Goal: Task Accomplishment & Management: Manage account settings

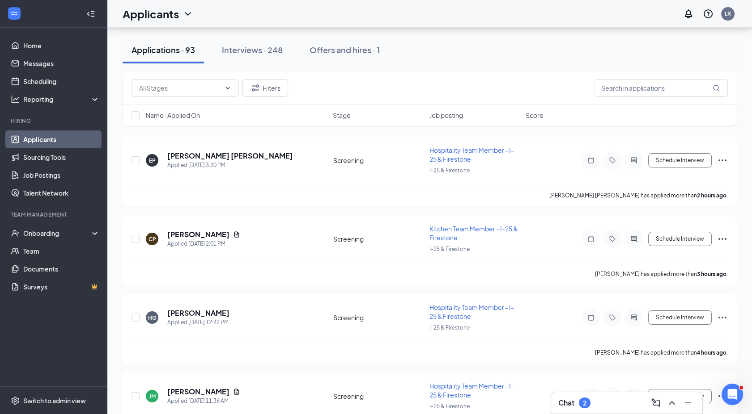
scroll to position [299, 0]
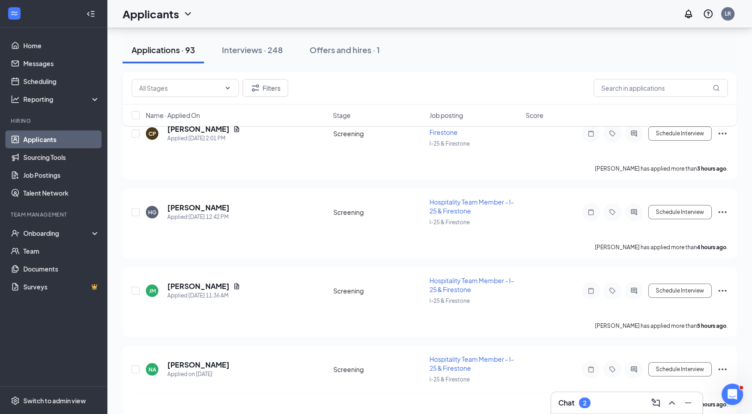
click at [583, 400] on div "2" at bounding box center [585, 404] width 4 height 8
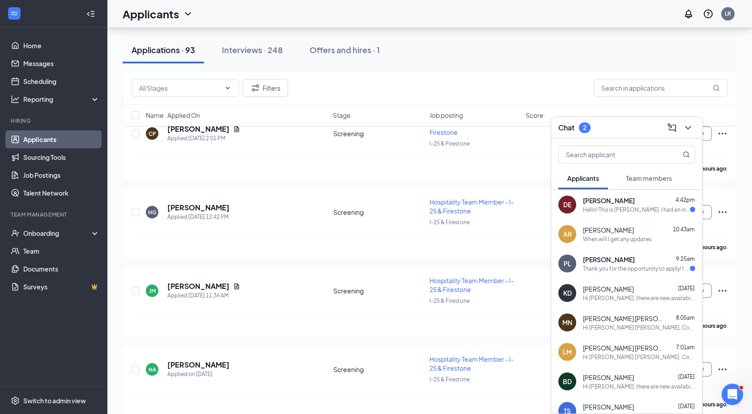
click at [609, 254] on div "[PERSON_NAME] [PERSON_NAME] 9:25am Thank you for the opportunity to apply! I’m …" at bounding box center [626, 264] width 151 height 30
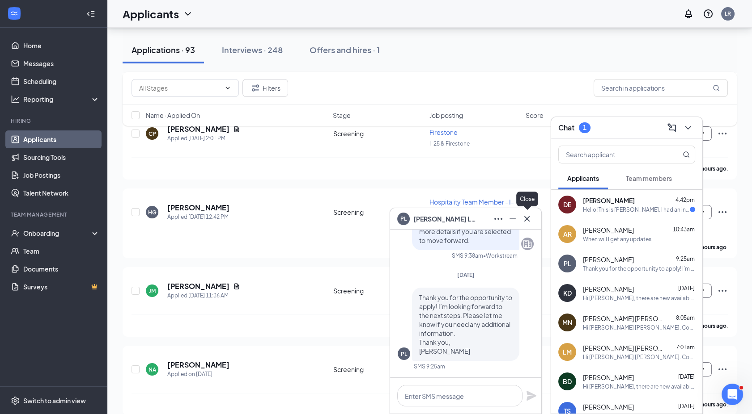
click at [526, 217] on icon "Cross" at bounding box center [526, 219] width 11 height 11
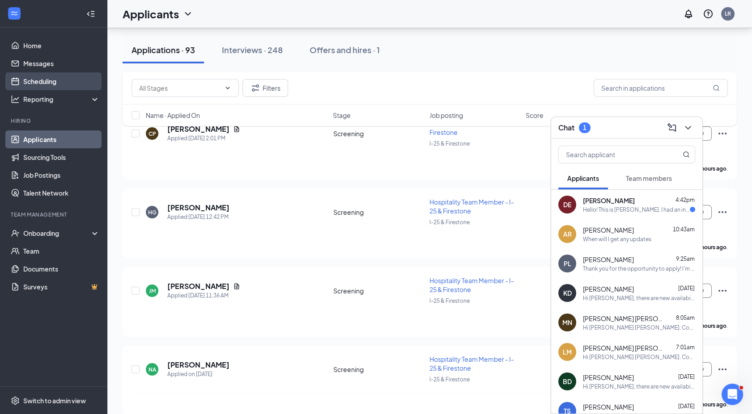
click at [59, 85] on link "Scheduling" at bounding box center [61, 81] width 76 height 18
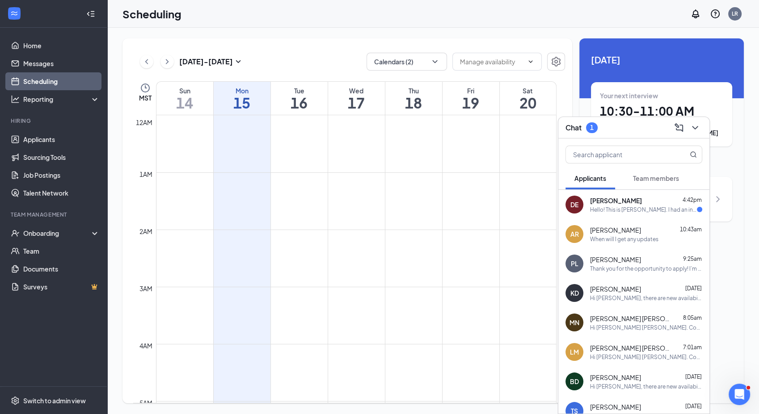
scroll to position [440, 0]
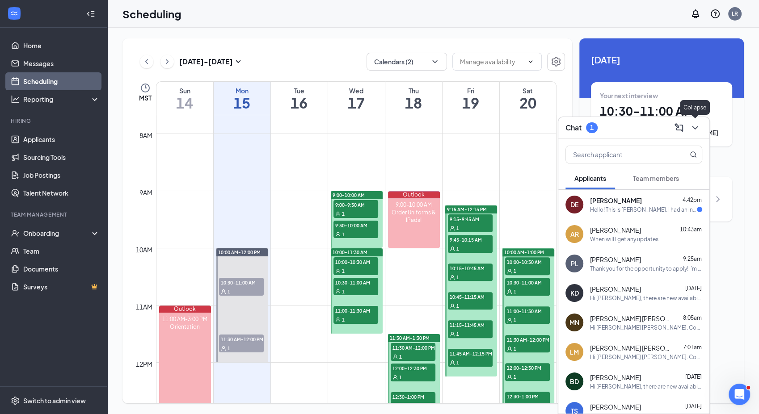
click at [693, 126] on icon "ChevronDown" at bounding box center [695, 128] width 11 height 11
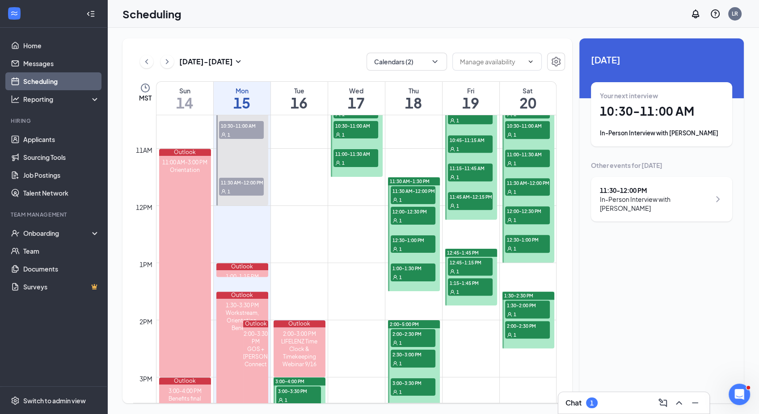
scroll to position [609, 0]
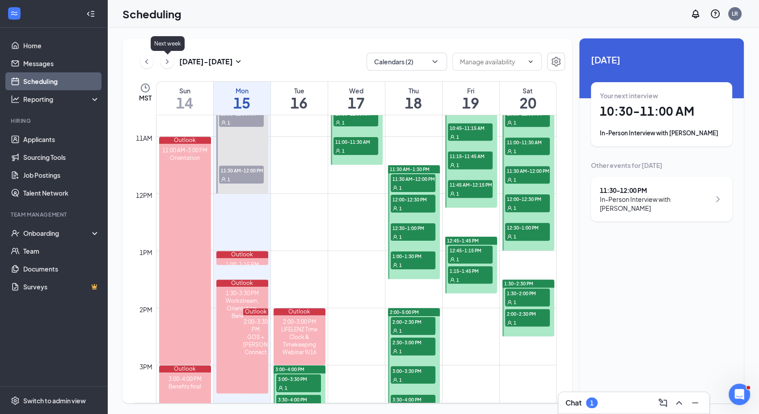
click at [167, 65] on icon "ChevronRight" at bounding box center [167, 61] width 9 height 11
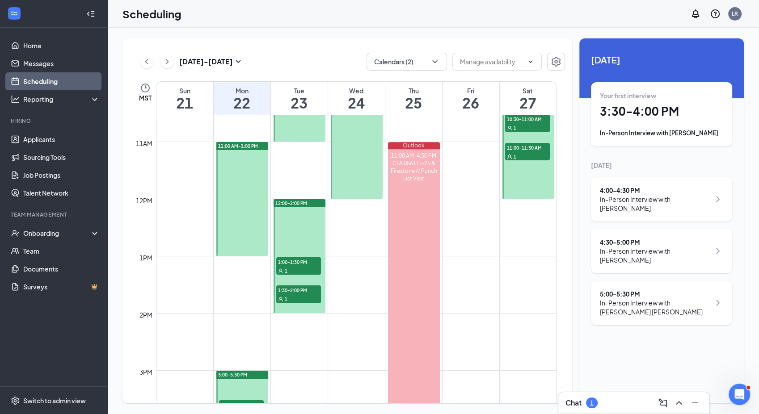
scroll to position [607, 0]
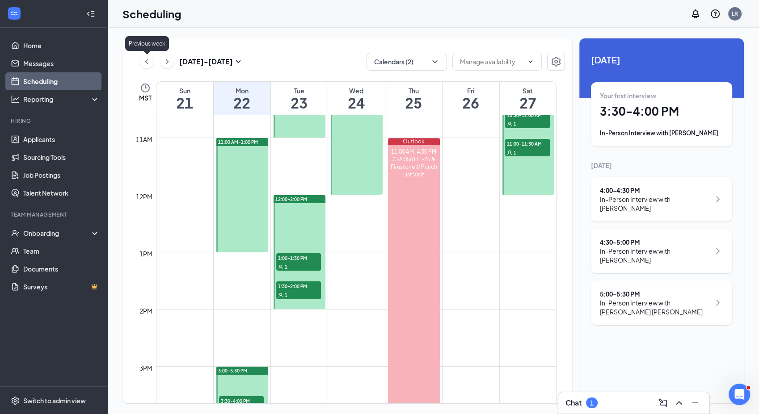
click at [148, 67] on icon "ChevronLeft" at bounding box center [146, 61] width 9 height 11
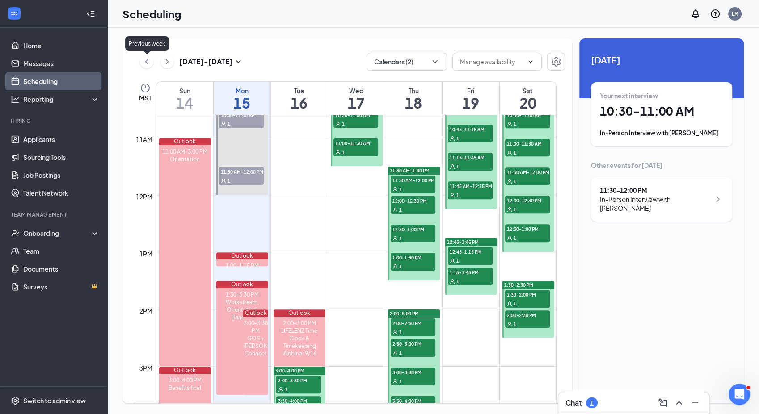
scroll to position [440, 0]
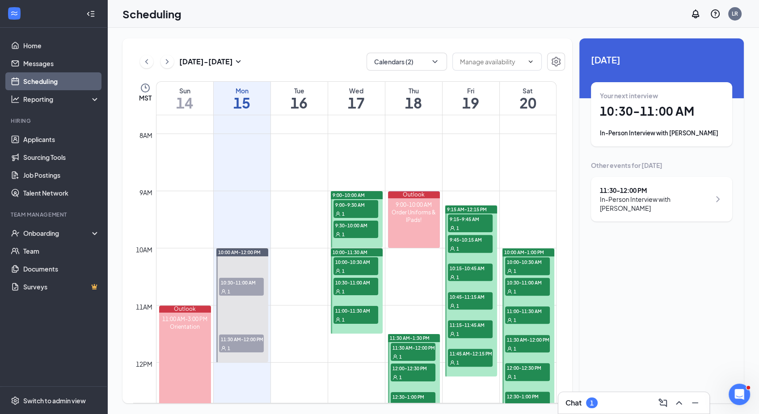
click at [603, 405] on div "Chat 1" at bounding box center [634, 403] width 137 height 14
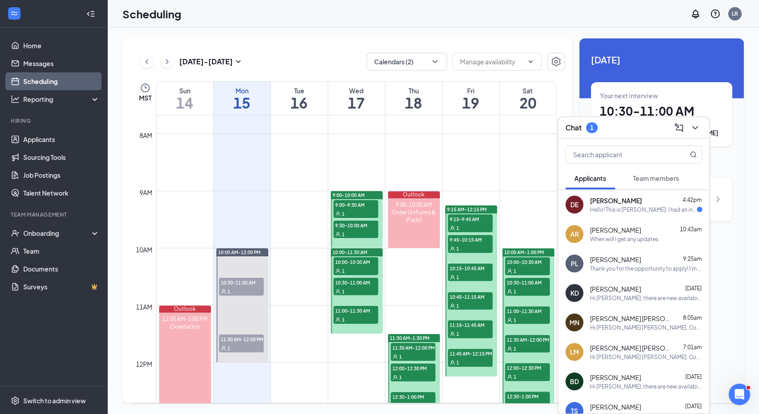
click at [641, 202] on div "Dillon Evans 4:42pm" at bounding box center [646, 200] width 112 height 9
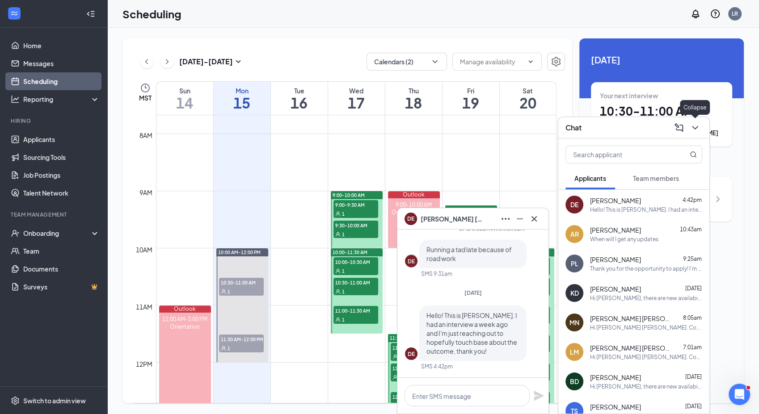
click at [694, 130] on icon "ChevronDown" at bounding box center [695, 128] width 11 height 11
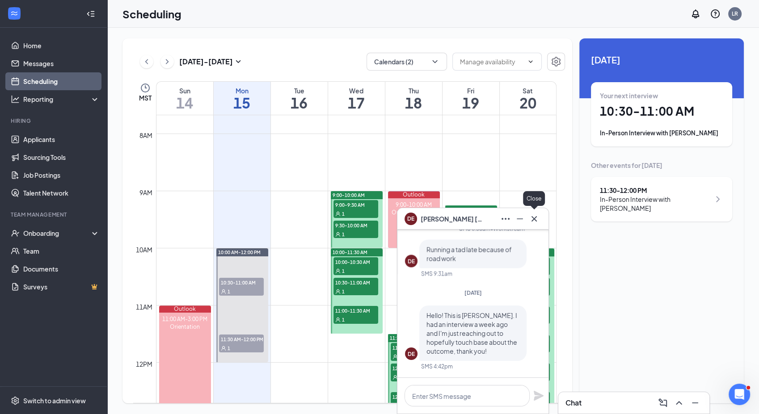
click at [533, 217] on icon "Cross" at bounding box center [534, 218] width 5 height 5
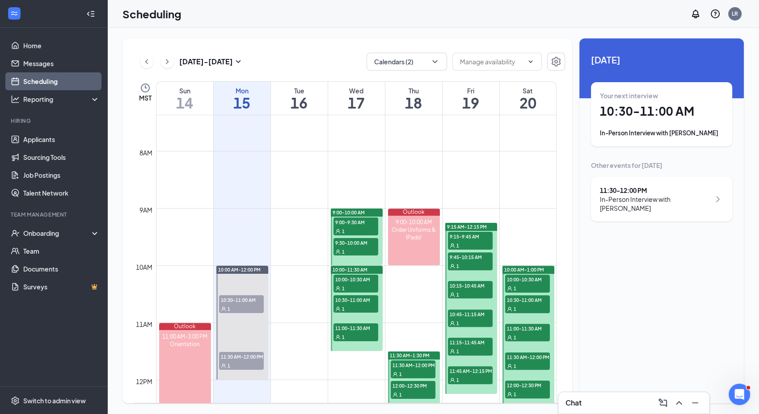
scroll to position [304, 0]
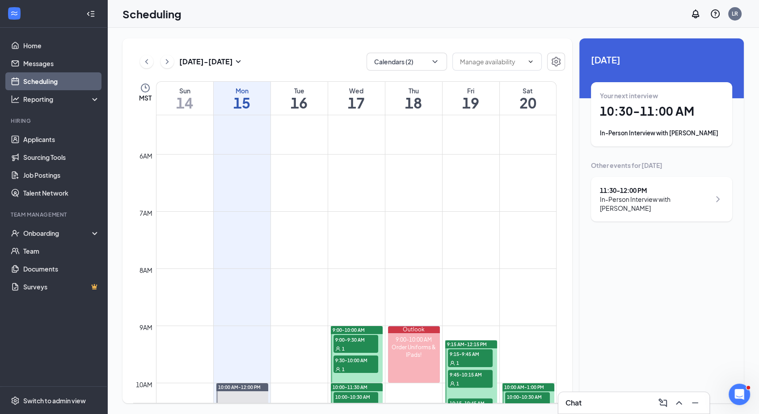
click at [169, 67] on button at bounding box center [167, 61] width 13 height 13
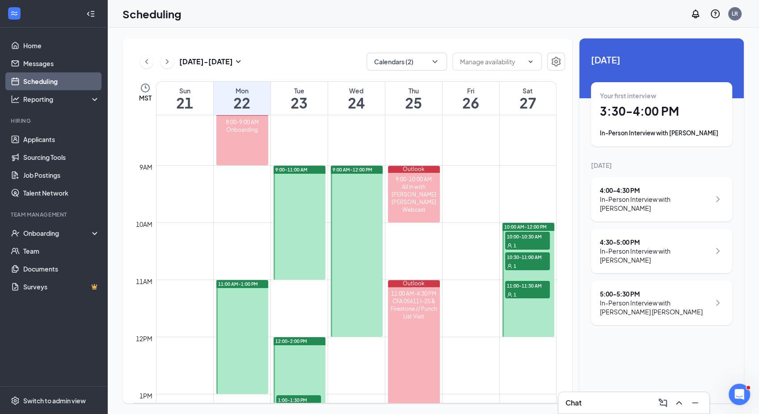
scroll to position [463, 0]
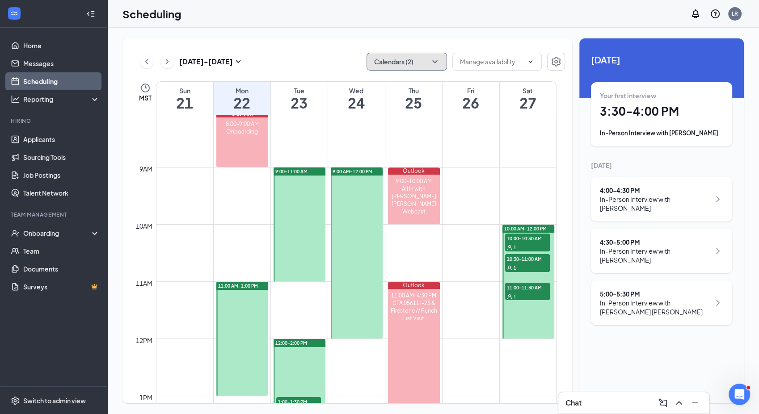
click at [437, 62] on icon "ChevronDown" at bounding box center [435, 61] width 9 height 9
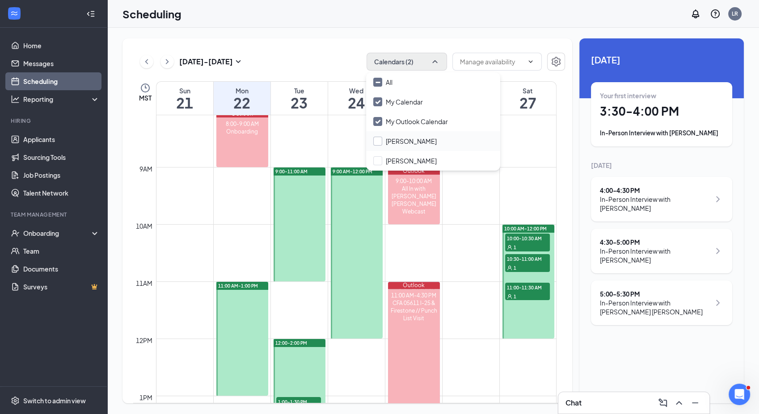
click at [376, 141] on input "[PERSON_NAME]" at bounding box center [404, 141] width 63 height 9
checkbox input "true"
click at [378, 162] on input "[PERSON_NAME]" at bounding box center [404, 160] width 63 height 9
checkbox input "false"
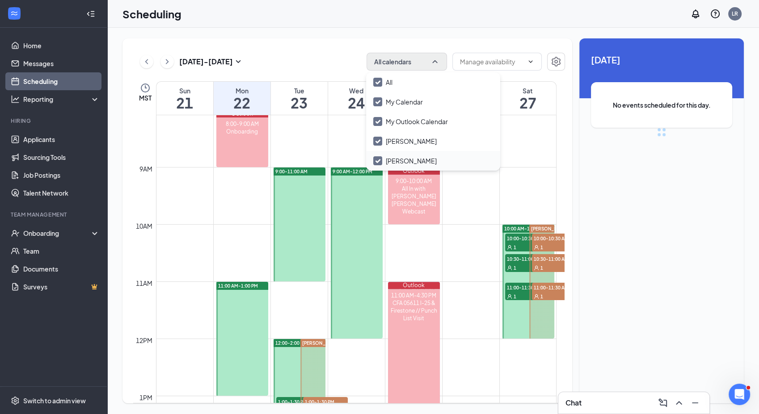
checkbox input "true"
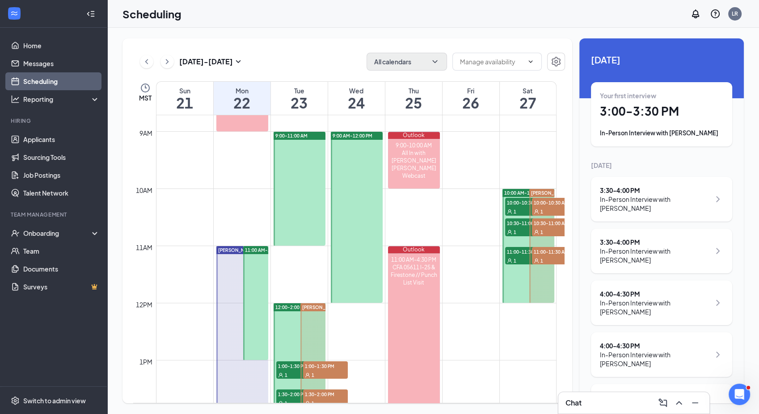
scroll to position [472, 0]
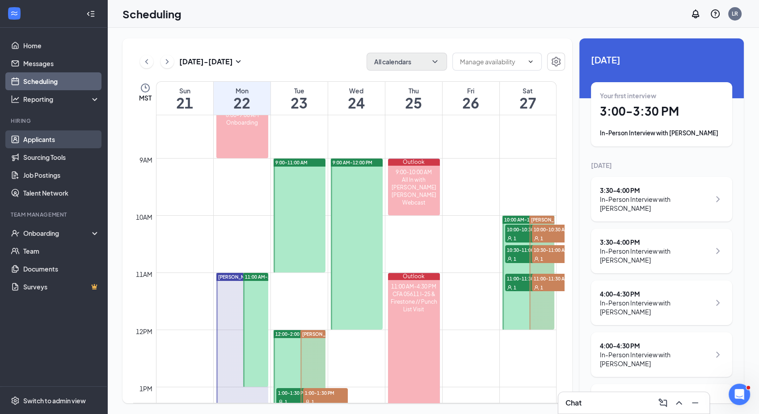
click at [49, 137] on link "Applicants" at bounding box center [61, 140] width 76 height 18
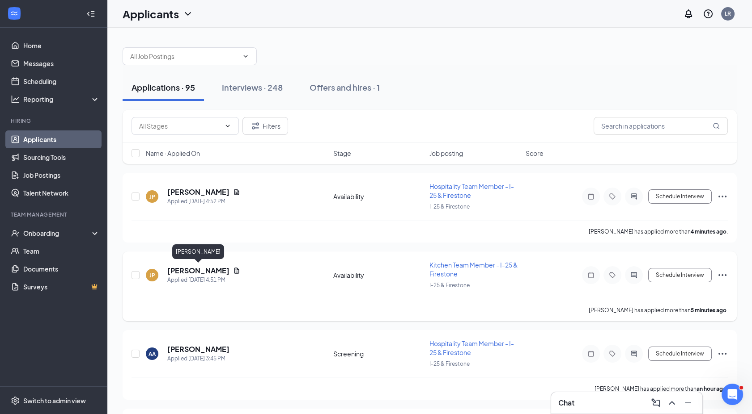
click at [199, 270] on h5 "[PERSON_NAME]" at bounding box center [198, 271] width 62 height 10
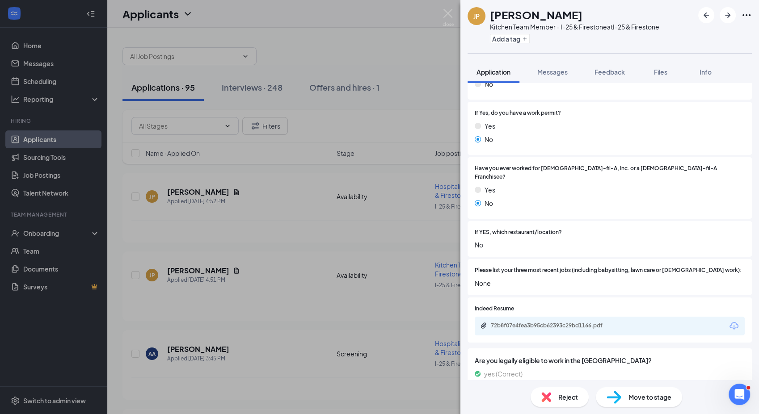
scroll to position [227, 0]
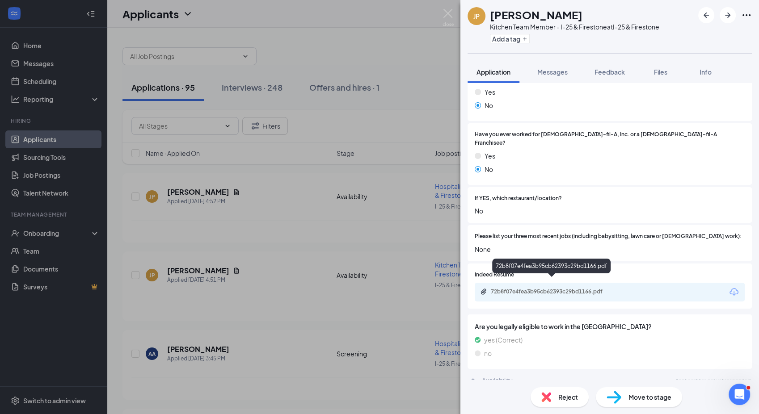
click at [598, 288] on div "72b8f07e4fea3b95cb62393c29bd1166.pdf" at bounding box center [553, 291] width 125 height 7
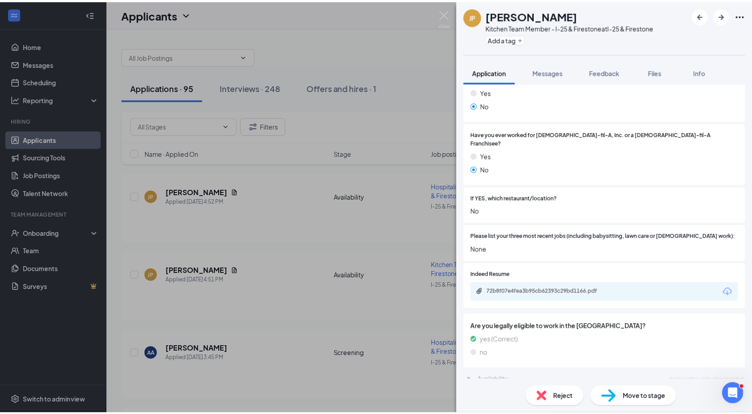
scroll to position [224, 0]
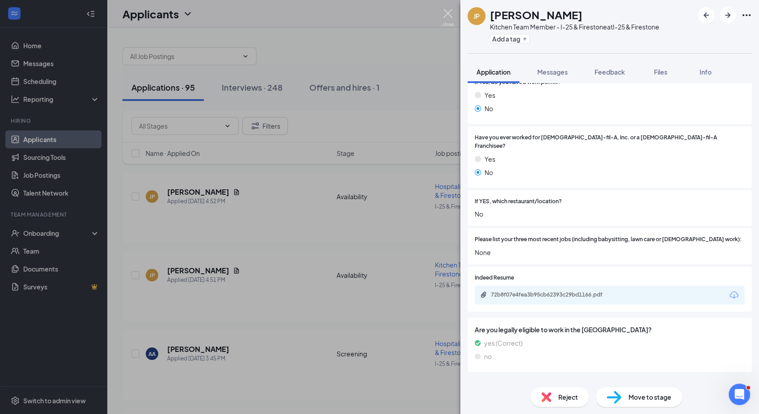
click at [453, 13] on img at bounding box center [448, 17] width 11 height 17
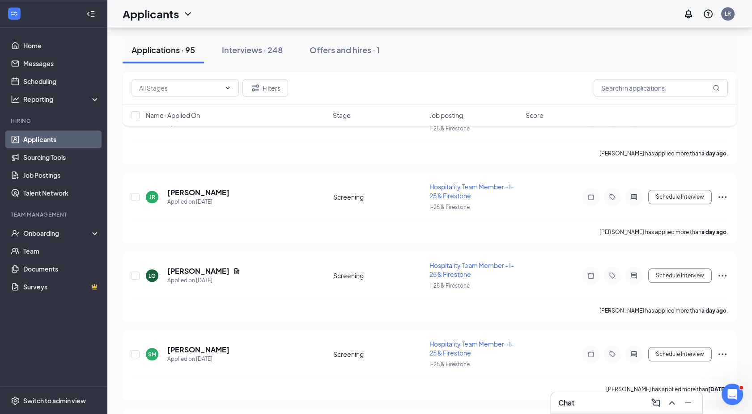
scroll to position [1545, 0]
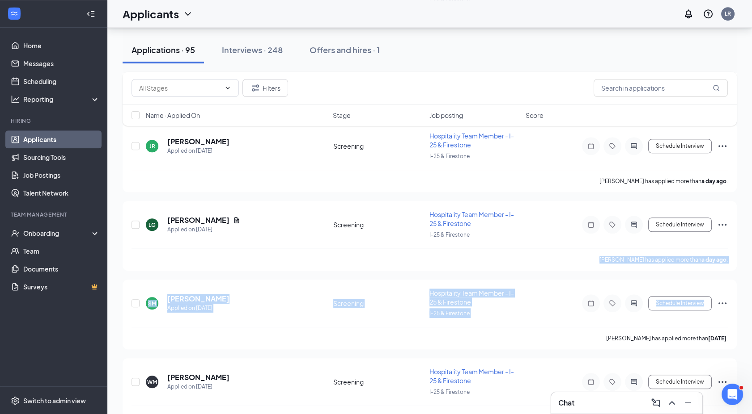
drag, startPoint x: 751, startPoint y: 219, endPoint x: 758, endPoint y: 279, distance: 60.3
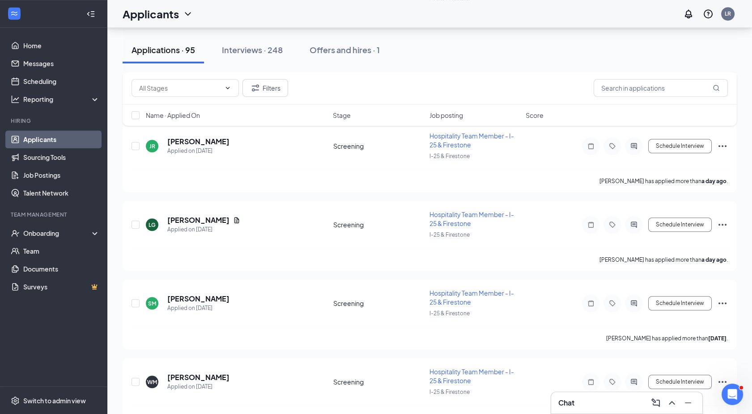
drag, startPoint x: 758, startPoint y: 279, endPoint x: 744, endPoint y: 143, distance: 136.2
click at [744, 143] on div "Applications · 95 Interviews · 248 Offers and hires · 1 Filters Name · Applied …" at bounding box center [429, 129] width 644 height 3294
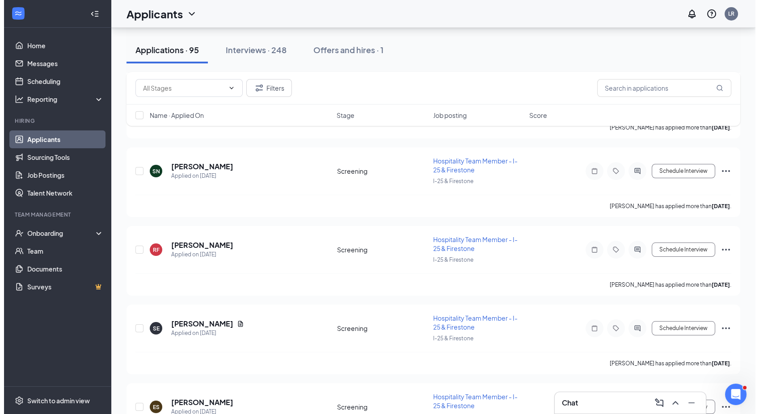
scroll to position [7184, 0]
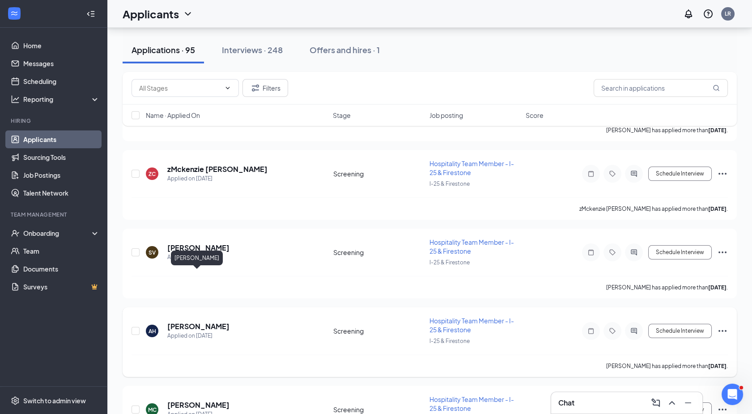
click at [211, 322] on h5 "adelette harnig" at bounding box center [198, 327] width 62 height 10
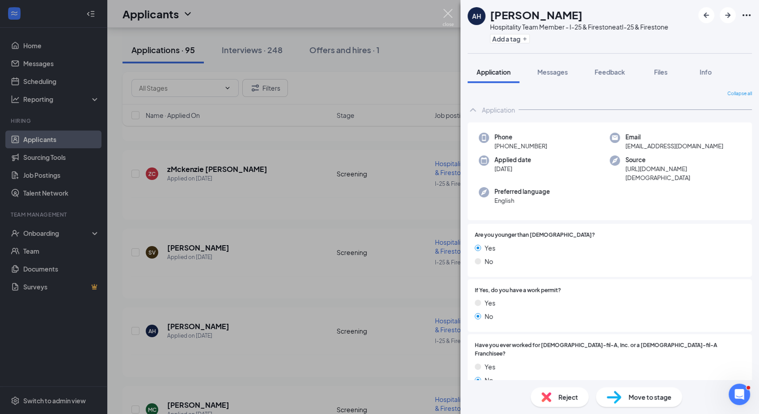
click at [443, 17] on img at bounding box center [448, 17] width 11 height 17
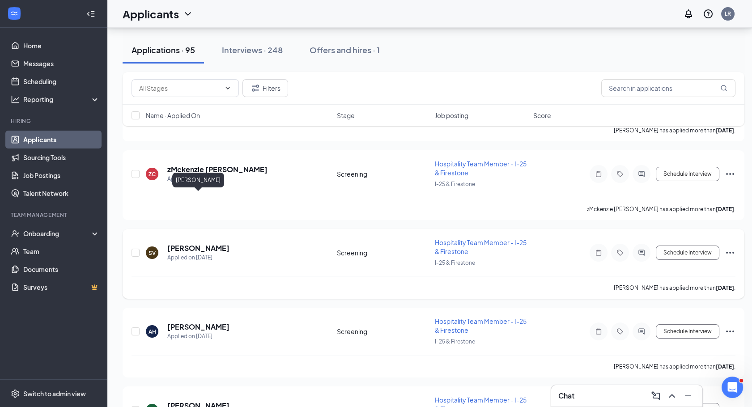
click at [190, 243] on h5 "Sergio Villalpando" at bounding box center [198, 248] width 62 height 10
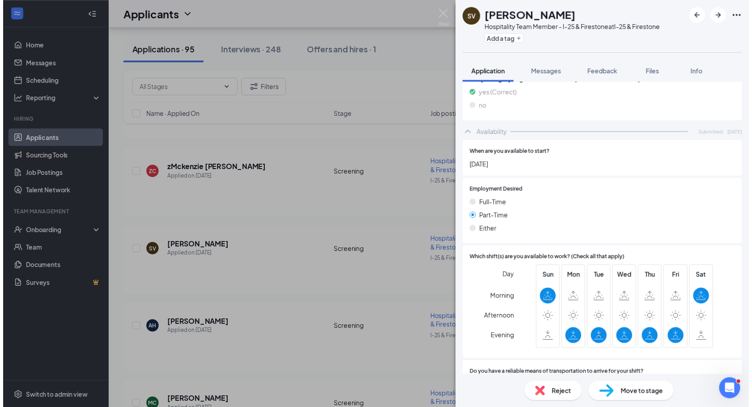
scroll to position [433, 0]
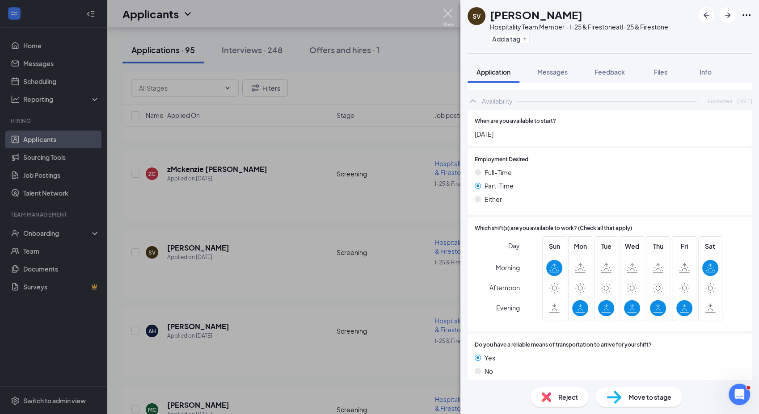
click at [444, 13] on img at bounding box center [448, 17] width 11 height 17
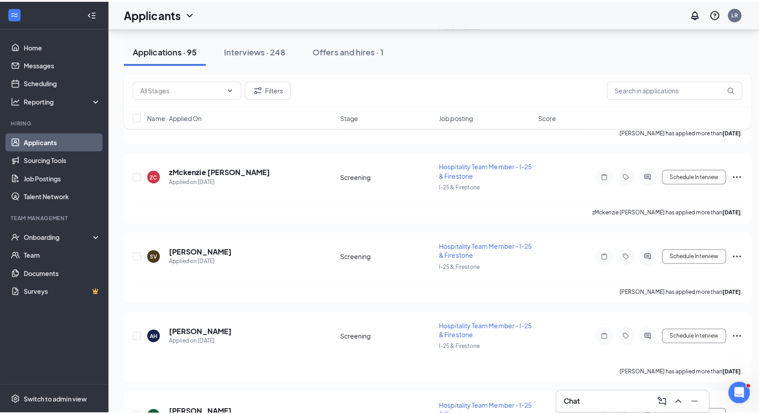
scroll to position [7086, 0]
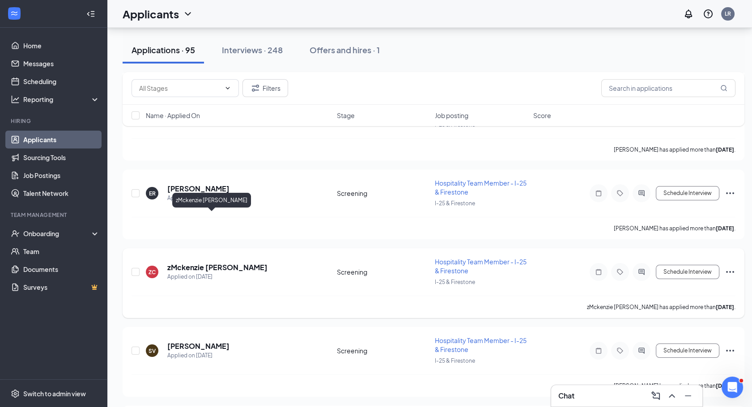
click at [208, 262] on h5 "zMckenzie Collins" at bounding box center [217, 267] width 100 height 10
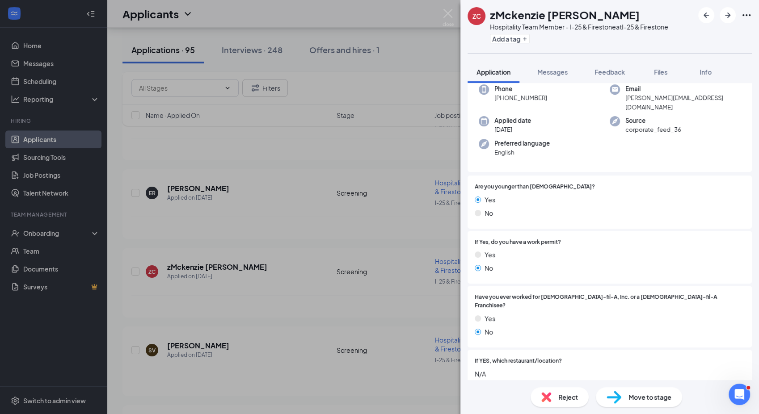
scroll to position [433, 0]
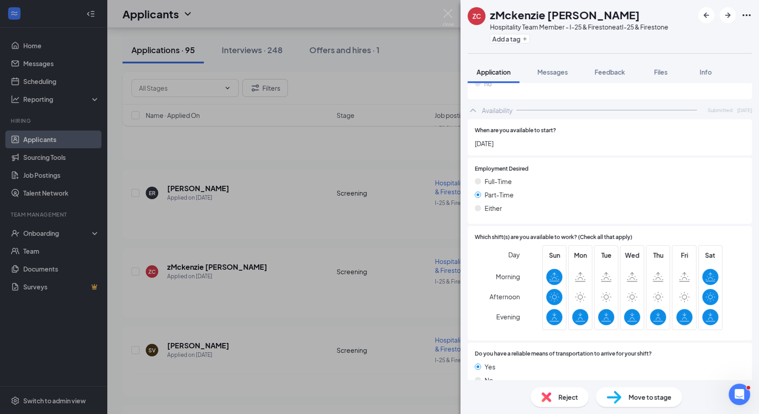
click at [646, 402] on span "Move to stage" at bounding box center [650, 398] width 43 height 10
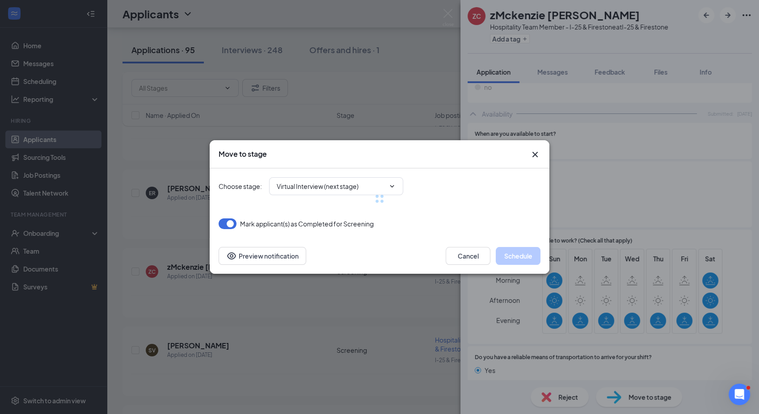
click at [341, 190] on div at bounding box center [380, 199] width 322 height 61
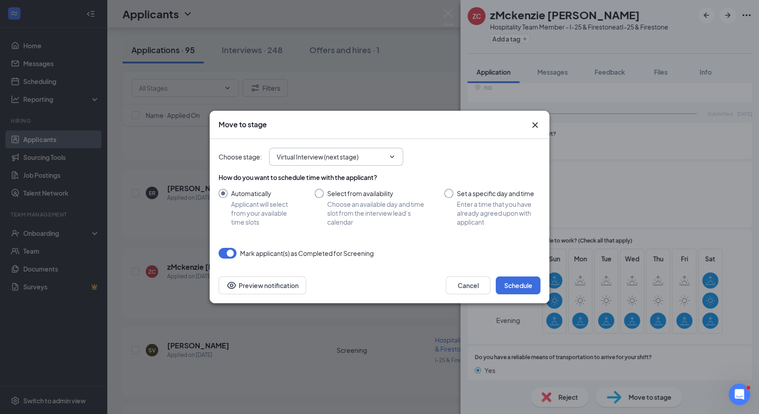
click at [296, 156] on input "Virtual Interview (next stage)" at bounding box center [331, 157] width 108 height 10
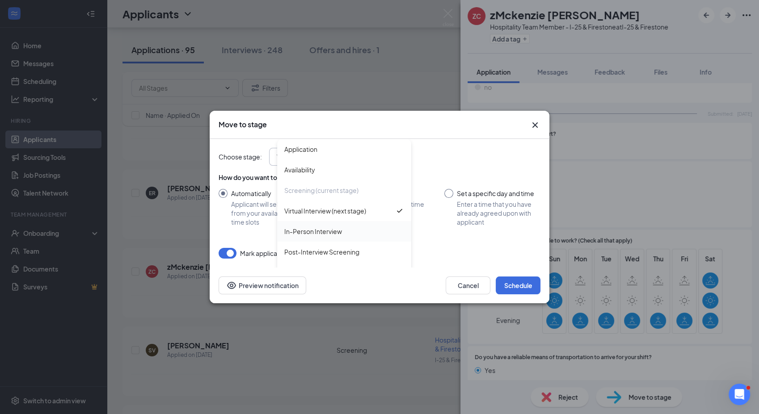
click at [291, 226] on div "In-Person Interview" at bounding box center [344, 231] width 134 height 21
type input "In-Person Interview"
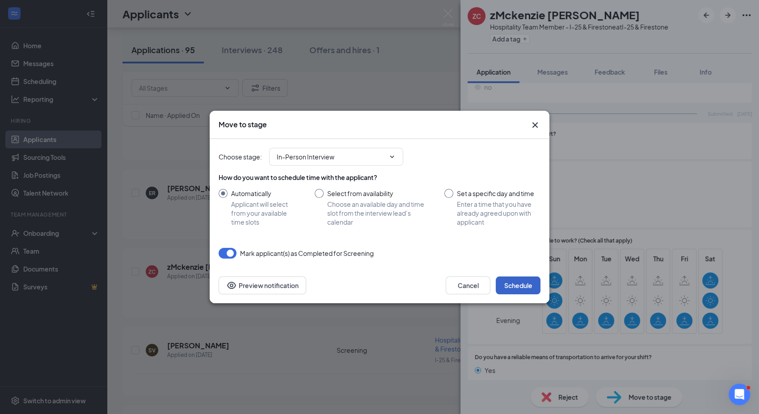
click at [510, 285] on button "Schedule" at bounding box center [518, 286] width 45 height 18
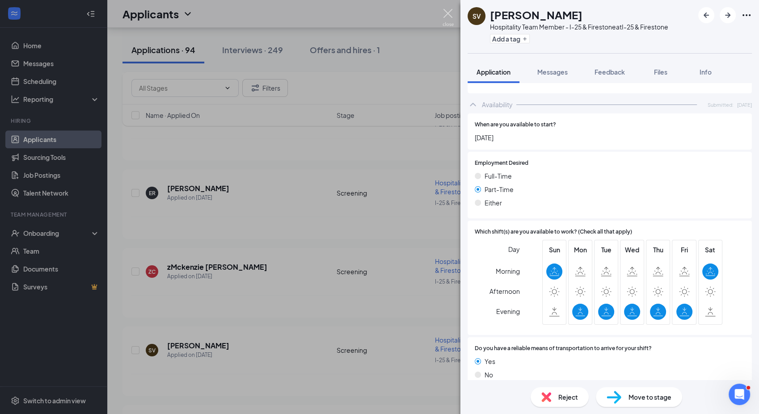
click at [446, 14] on img at bounding box center [448, 17] width 11 height 17
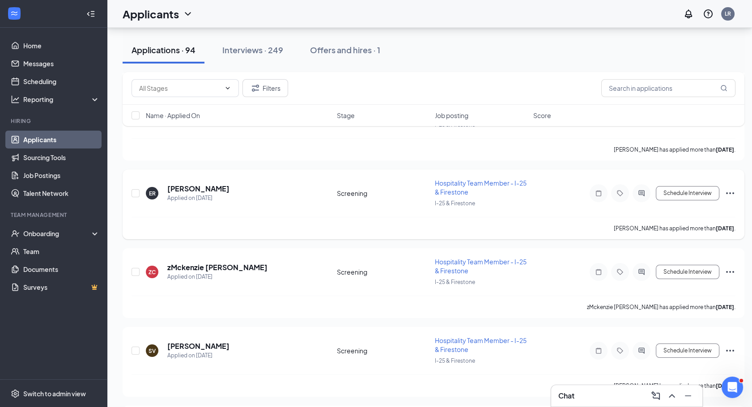
click at [215, 184] on h5 "Eli Rodriguez Chavez" at bounding box center [198, 189] width 62 height 10
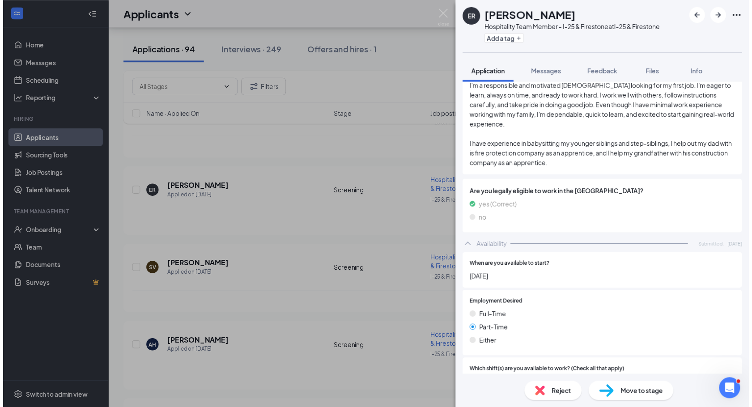
scroll to position [73, 0]
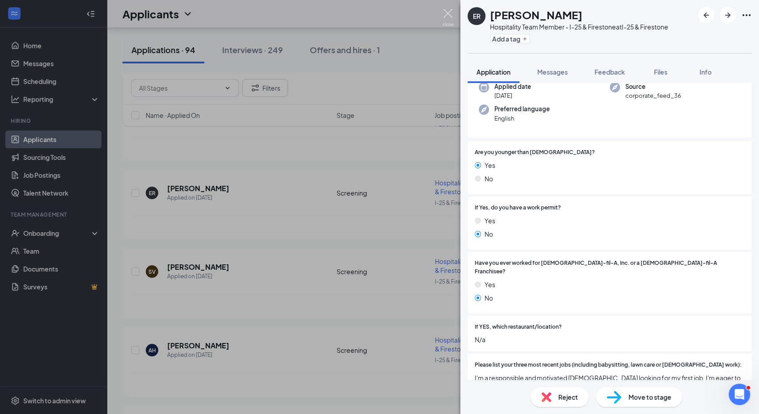
click at [451, 13] on img at bounding box center [448, 17] width 11 height 17
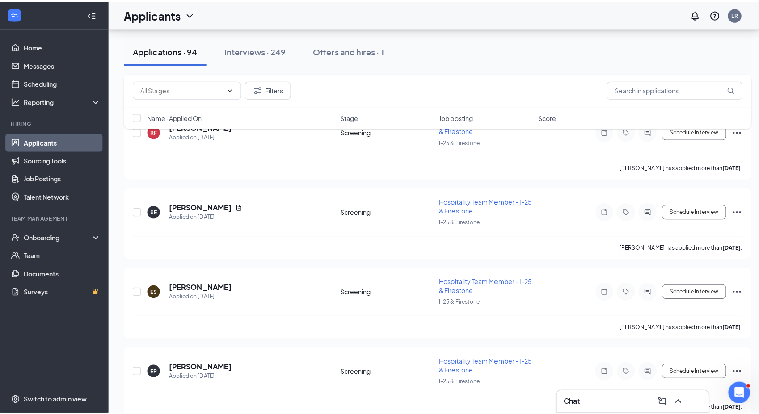
scroll to position [6907, 0]
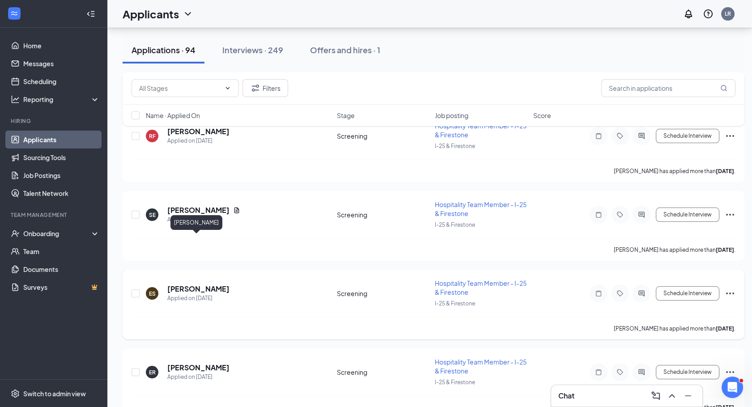
click at [204, 284] on h5 "Emma Sidders" at bounding box center [198, 289] width 62 height 10
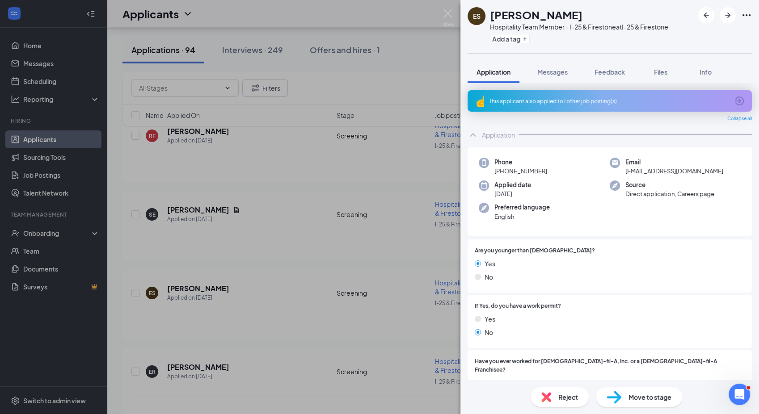
scroll to position [111, 0]
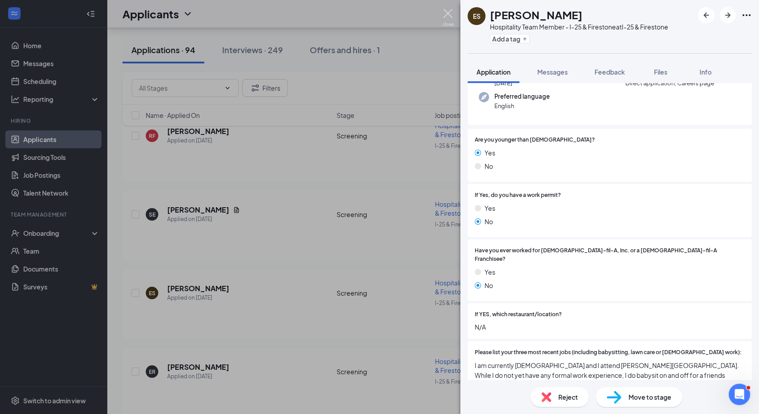
click at [450, 15] on img at bounding box center [448, 17] width 11 height 17
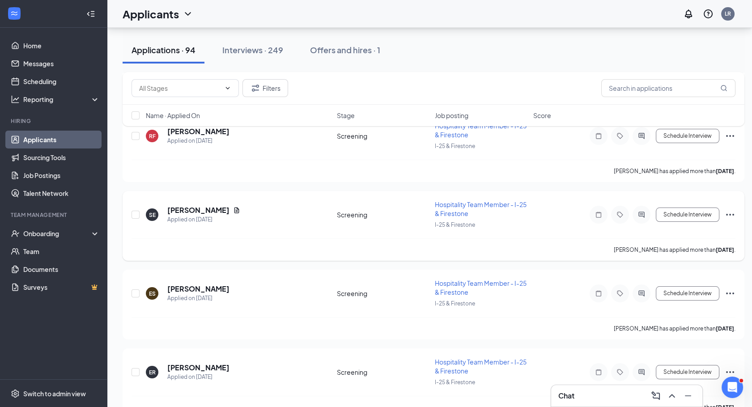
click at [214, 205] on h5 "Spencer Edwards" at bounding box center [198, 210] width 62 height 10
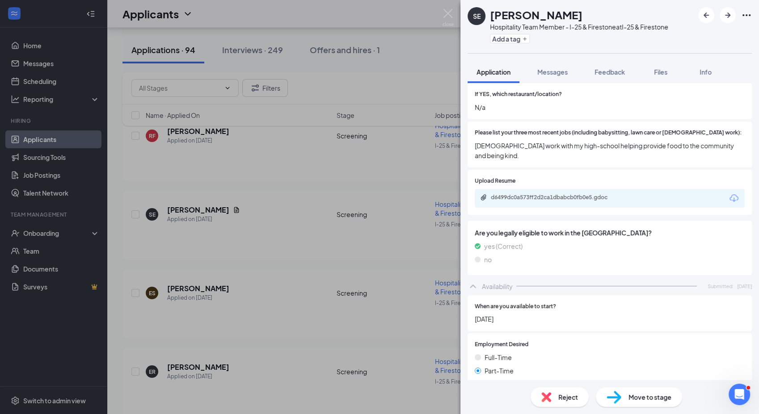
scroll to position [318, 0]
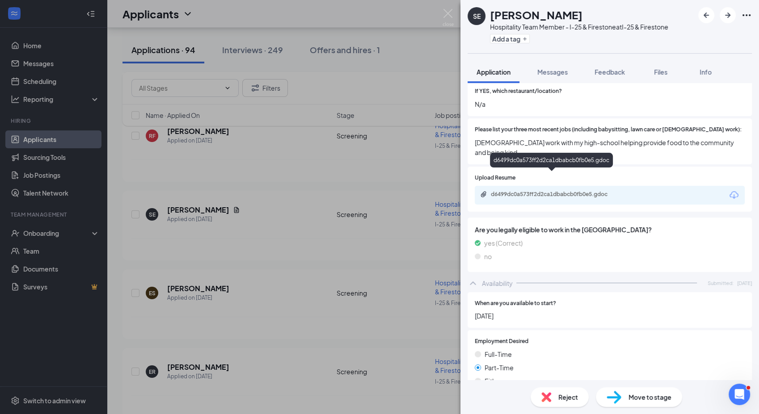
click at [573, 191] on div "d6499dc0a573ff2d2ca1dbabcb0fb0e5.gdoc" at bounding box center [553, 194] width 125 height 7
click at [441, 17] on div "SE Spencer Edwards Hospitality Team Member - I-25 & Firestone at I-25 & Firesto…" at bounding box center [379, 207] width 759 height 414
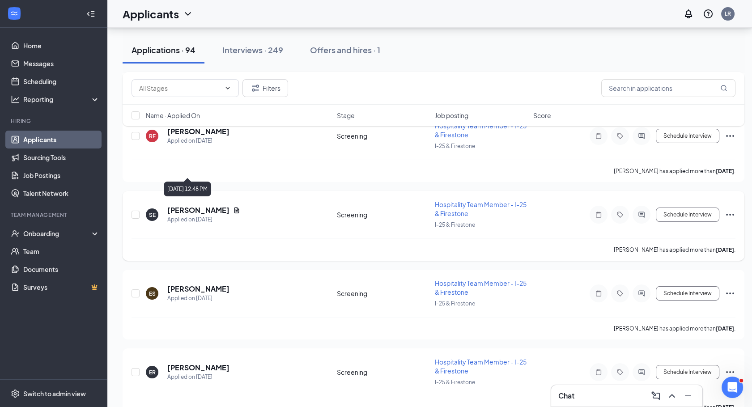
click at [200, 215] on div "Applied on Sep 1" at bounding box center [203, 219] width 73 height 9
click at [223, 205] on h5 "Spencer Edwards" at bounding box center [198, 210] width 62 height 10
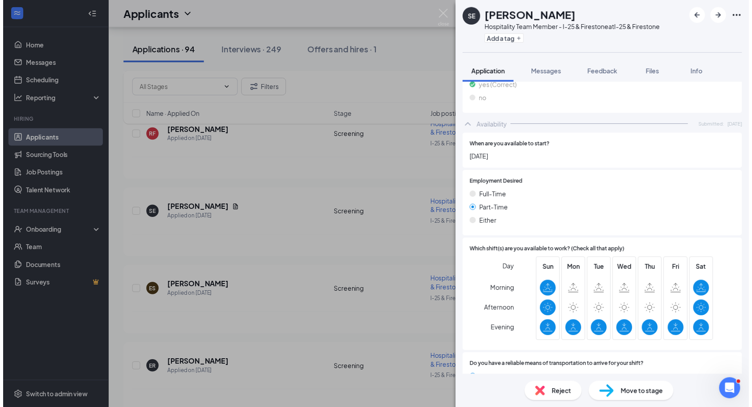
scroll to position [491, 0]
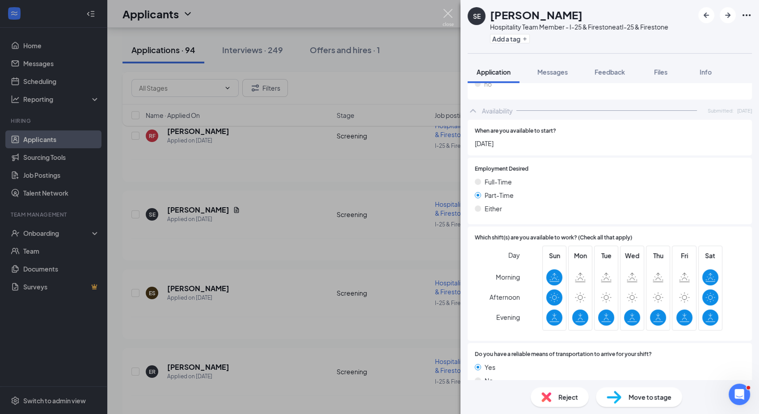
click at [444, 15] on img at bounding box center [448, 17] width 11 height 17
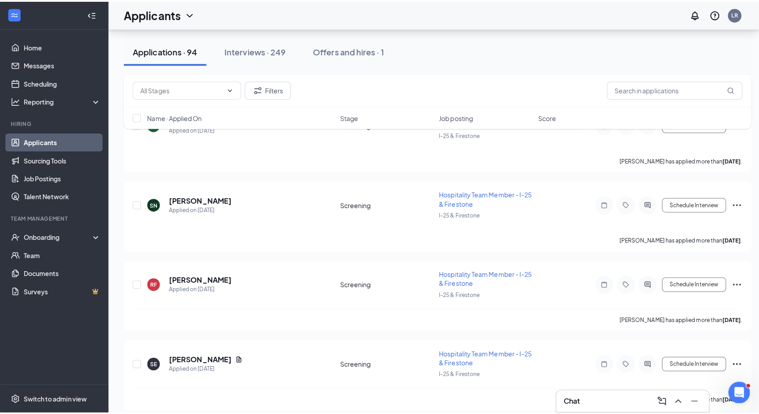
scroll to position [6755, 0]
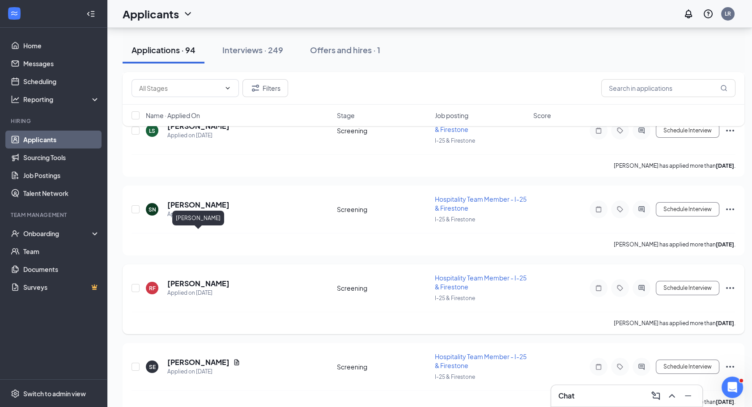
click at [202, 279] on h5 "Ryleigh Freemyer" at bounding box center [198, 284] width 62 height 10
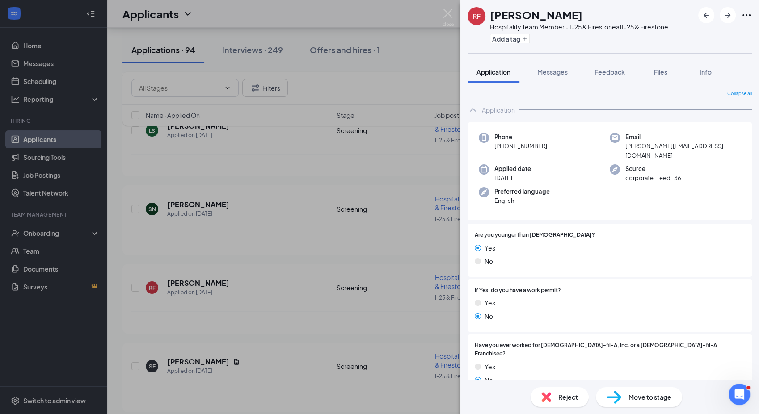
click at [450, 6] on div "RF Ryleigh Freemyer Hospitality Team Member - I-25 & Firestone at I-25 & Firest…" at bounding box center [379, 207] width 759 height 414
click at [449, 13] on img at bounding box center [448, 17] width 11 height 17
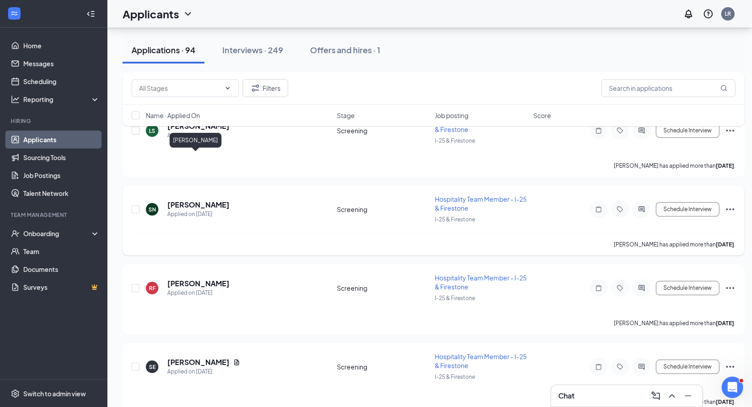
click at [202, 200] on h5 "Sylas Noland" at bounding box center [198, 205] width 62 height 10
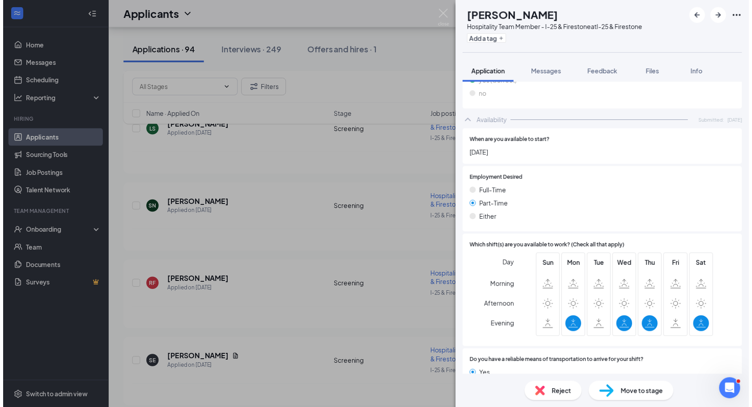
scroll to position [433, 0]
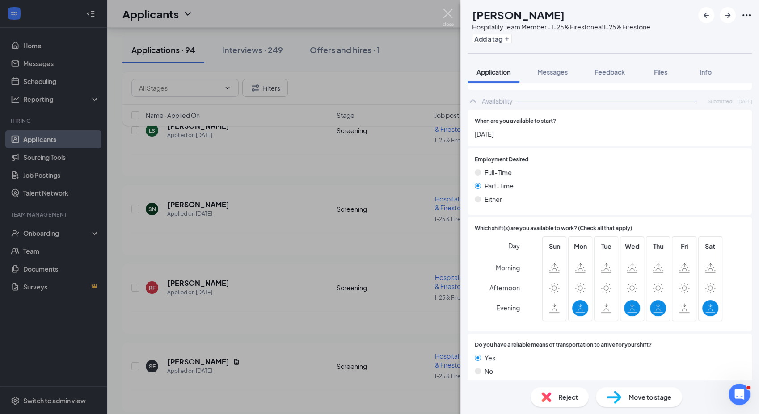
click at [444, 21] on img at bounding box center [448, 17] width 11 height 17
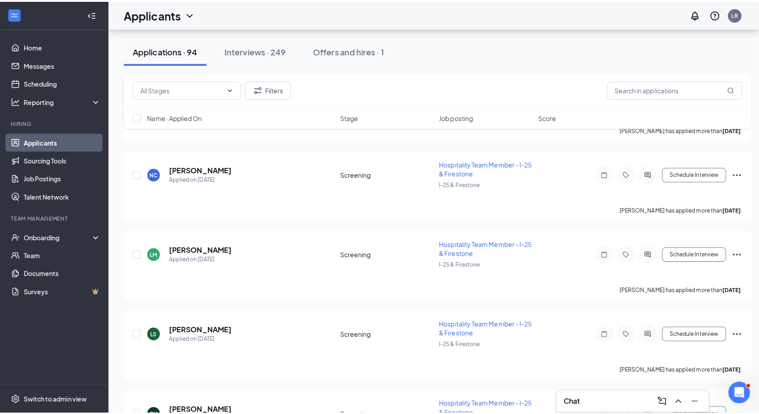
scroll to position [6549, 0]
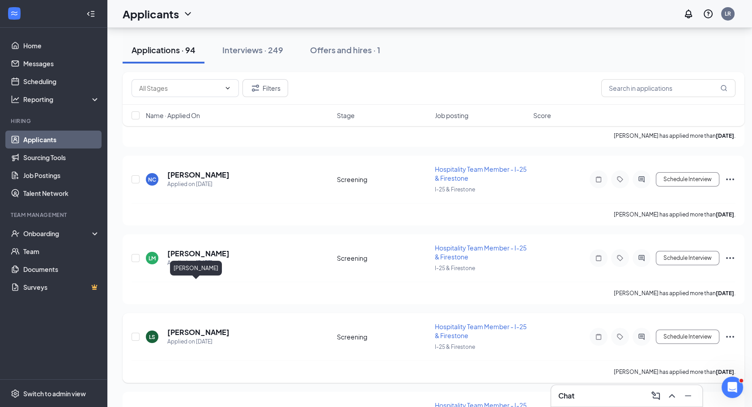
click at [212, 327] on h5 "Lorelei Sadler" at bounding box center [198, 332] width 62 height 10
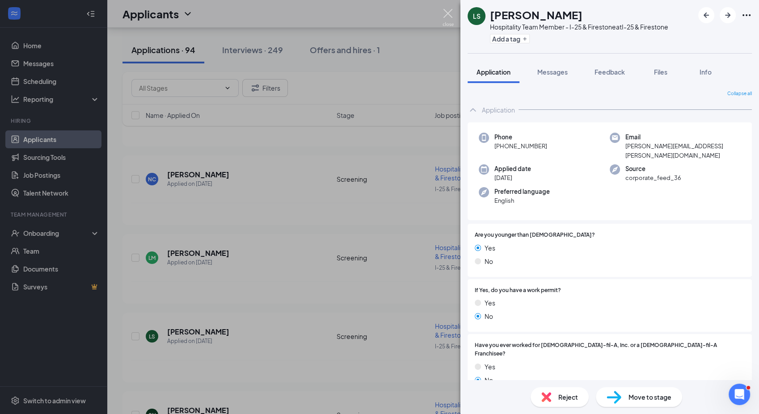
click at [444, 10] on img at bounding box center [448, 17] width 11 height 17
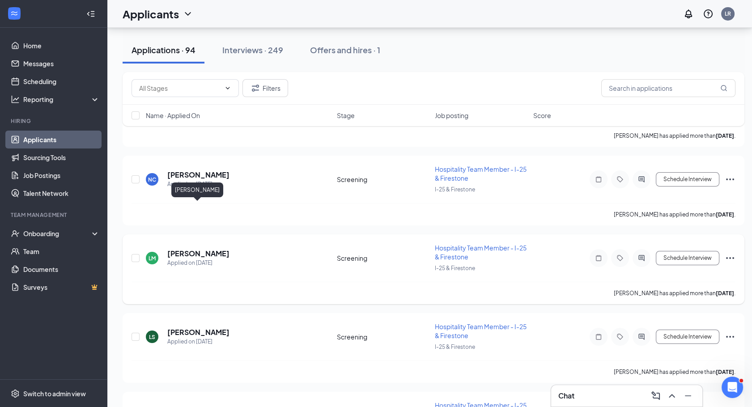
click at [194, 249] on h5 "Liam Maldonado" at bounding box center [198, 254] width 62 height 10
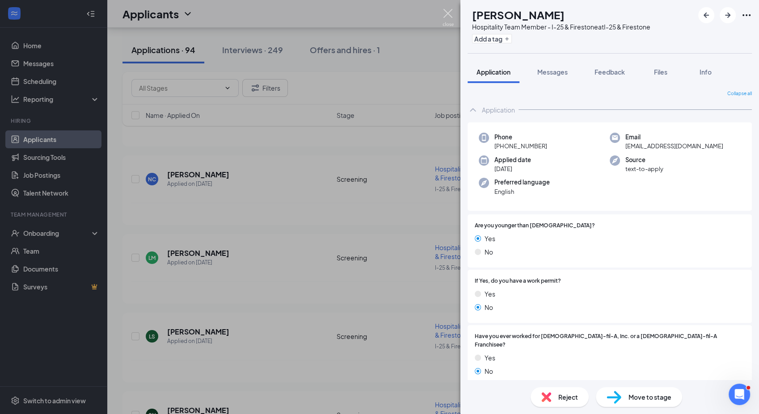
click at [451, 13] on img at bounding box center [448, 17] width 11 height 17
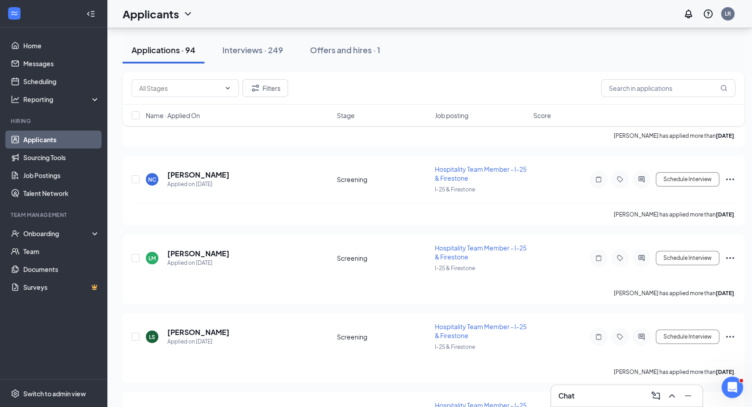
click at [211, 133] on div "Filters Name · Applied On Stage Job posting Score" at bounding box center [434, 103] width 622 height 63
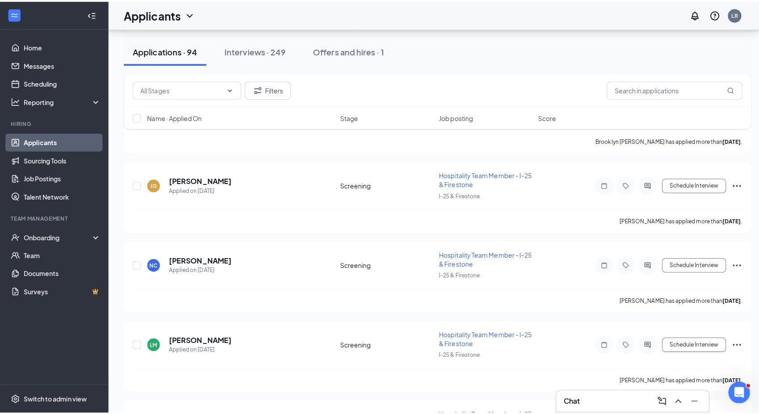
scroll to position [6451, 0]
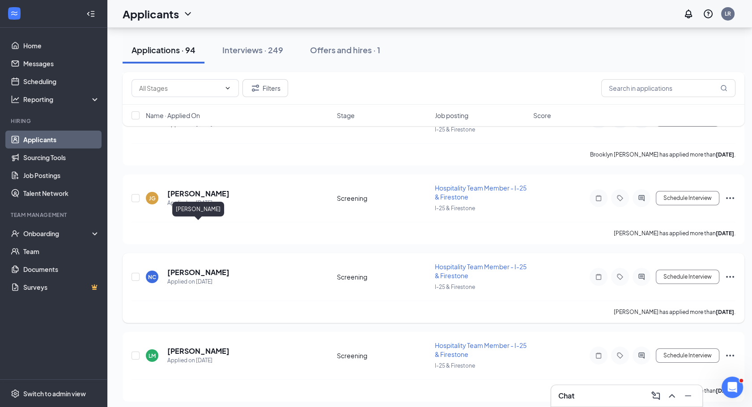
click at [223, 267] on h5 "Nathalia Cardenas" at bounding box center [198, 272] width 62 height 10
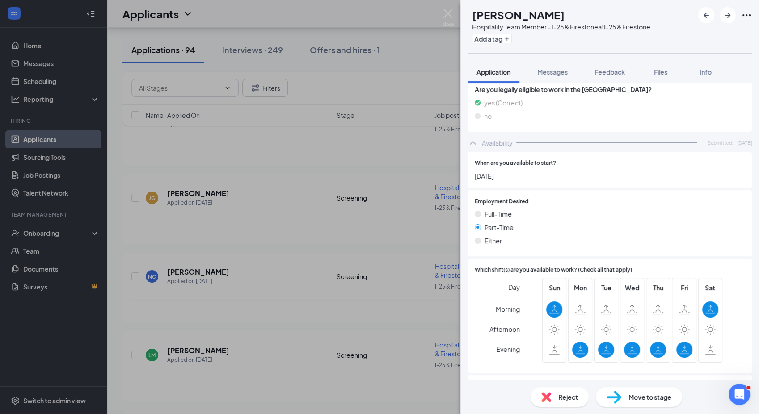
scroll to position [408, 0]
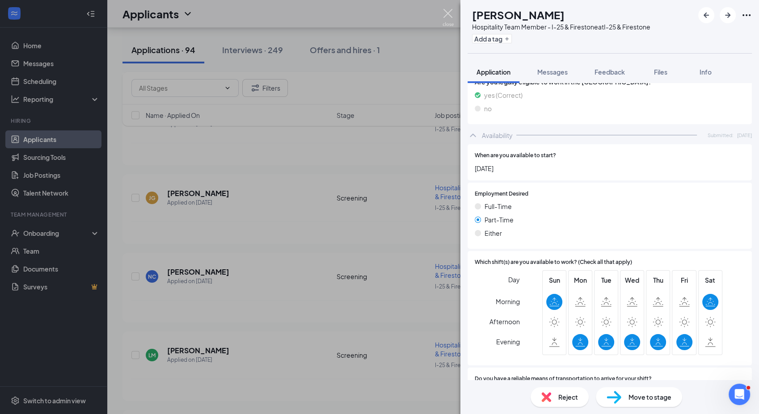
click at [448, 16] on img at bounding box center [448, 17] width 11 height 17
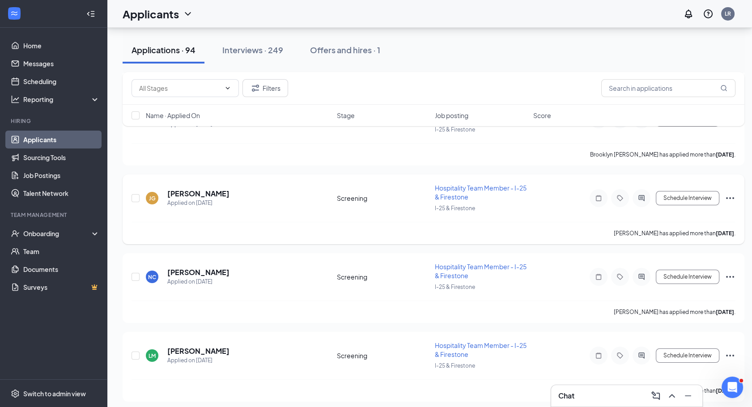
click at [189, 189] on h5 "Jaden Gaston" at bounding box center [198, 194] width 62 height 10
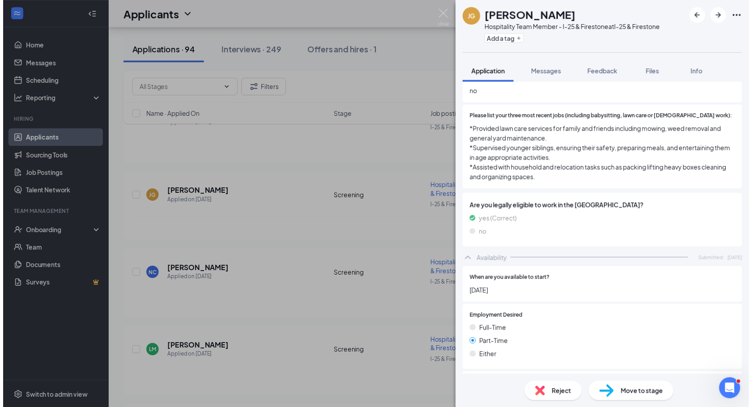
scroll to position [482, 0]
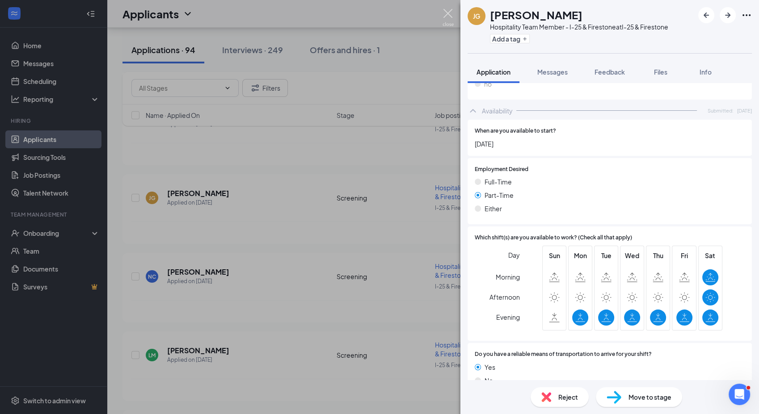
click at [449, 16] on img at bounding box center [448, 17] width 11 height 17
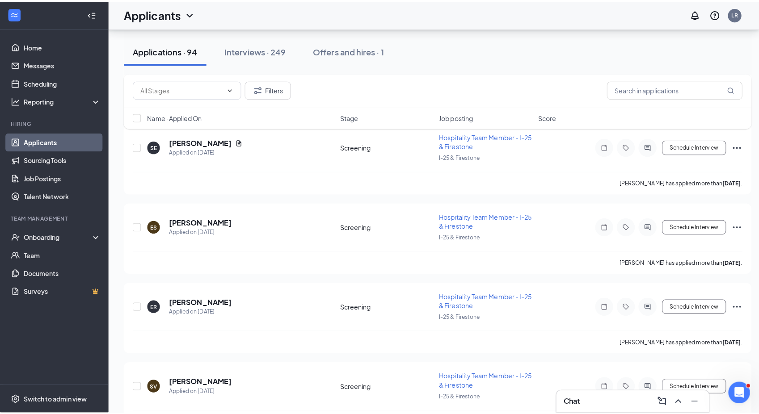
scroll to position [7070, 0]
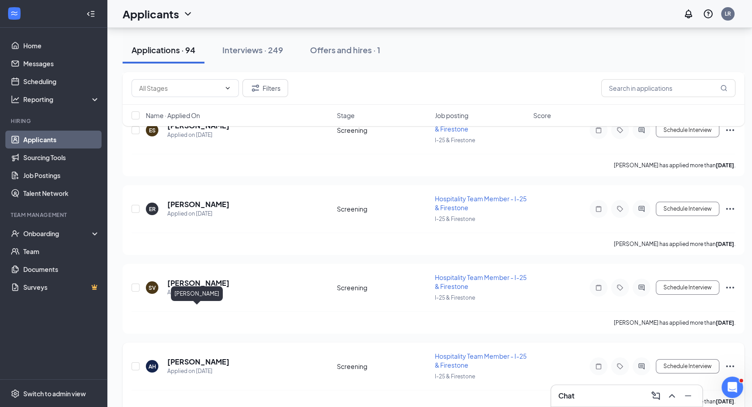
click at [210, 357] on h5 "adelette harnig" at bounding box center [198, 362] width 62 height 10
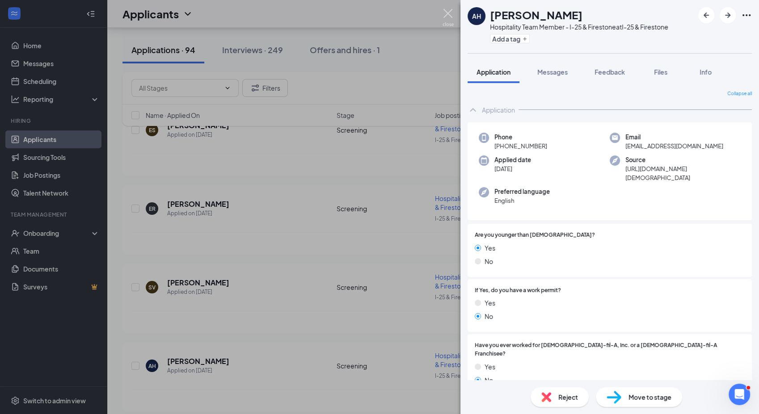
click at [452, 19] on img at bounding box center [448, 17] width 11 height 17
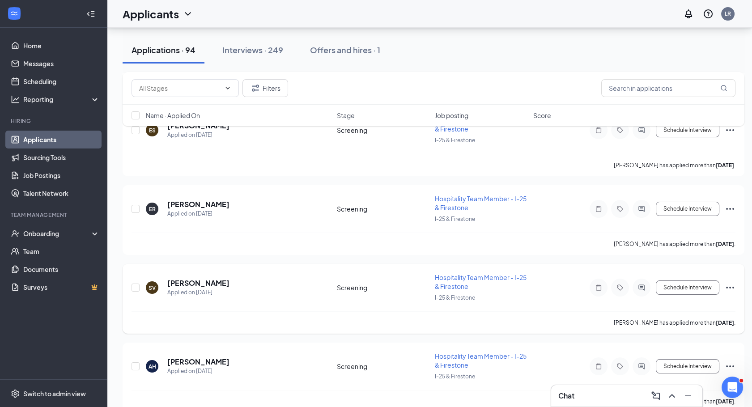
click at [210, 278] on h5 "Sergio Villalpando" at bounding box center [198, 283] width 62 height 10
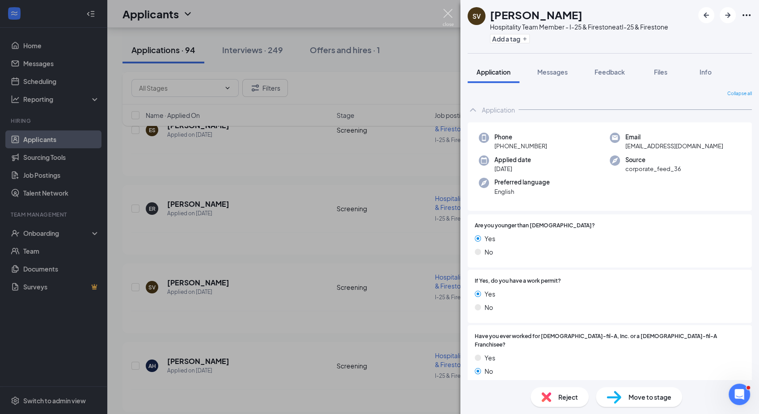
click at [449, 14] on img at bounding box center [448, 17] width 11 height 17
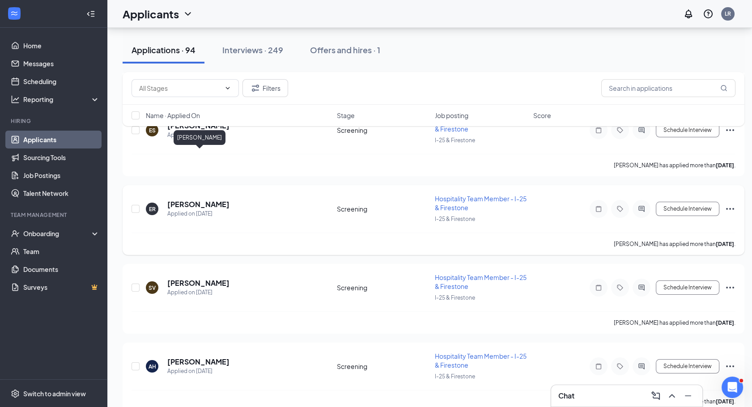
click at [215, 199] on h5 "Eli Rodriguez Chavez" at bounding box center [198, 204] width 62 height 10
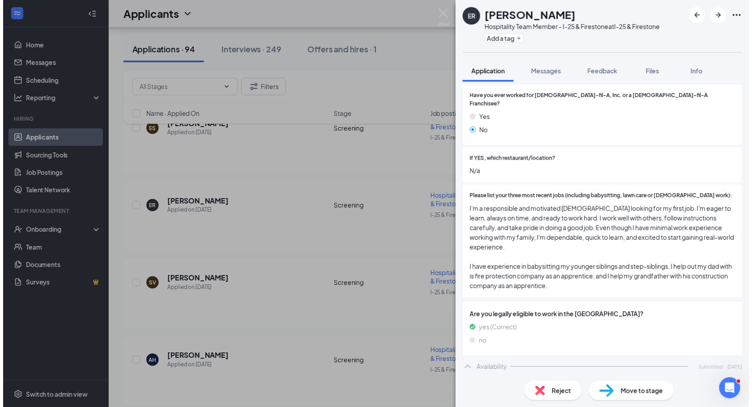
scroll to position [86, 0]
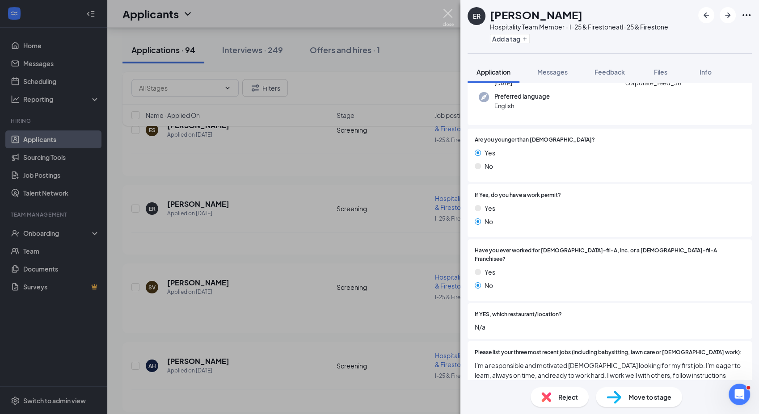
click at [450, 12] on img at bounding box center [448, 17] width 11 height 17
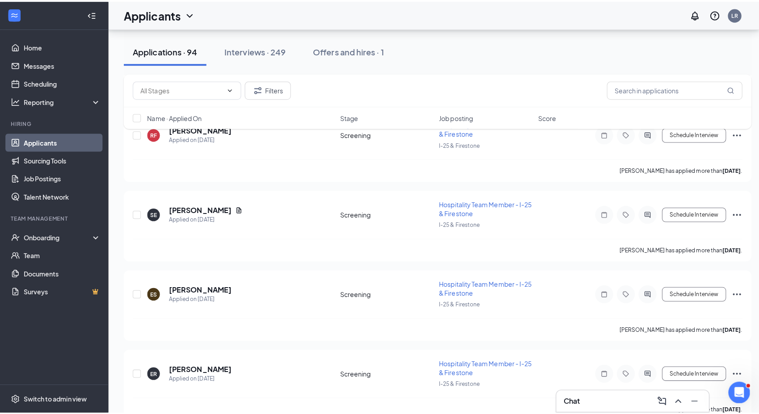
scroll to position [6903, 0]
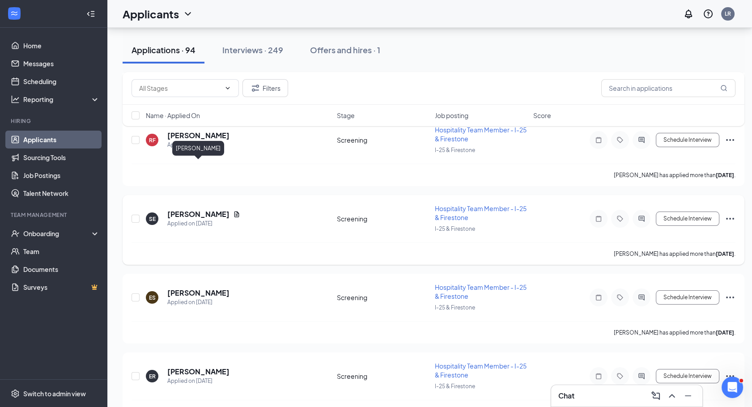
click at [213, 209] on h5 "Spencer Edwards" at bounding box center [198, 214] width 62 height 10
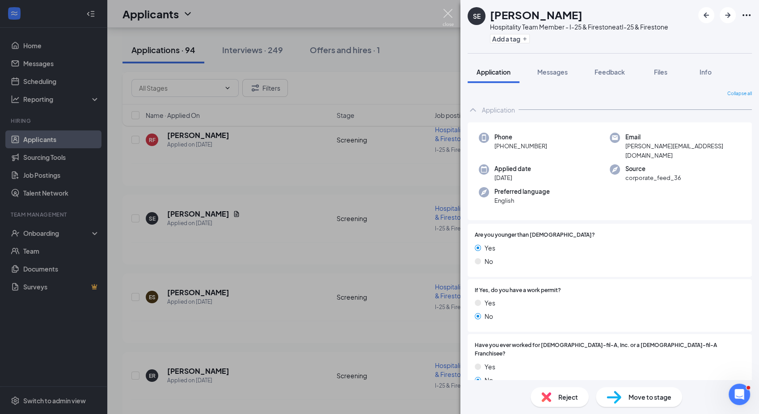
click at [444, 13] on img at bounding box center [448, 17] width 11 height 17
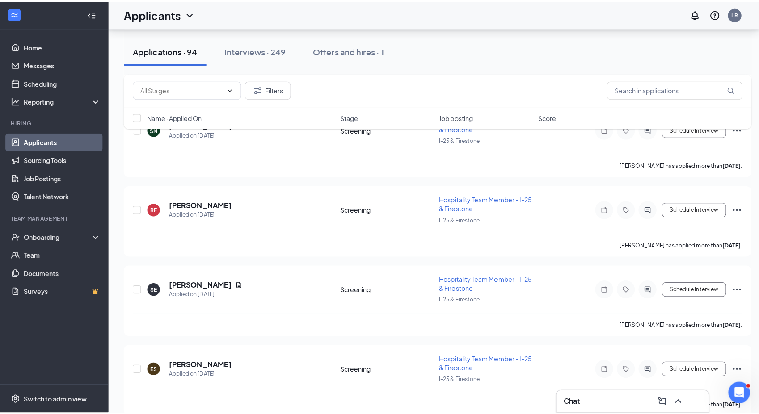
scroll to position [6829, 0]
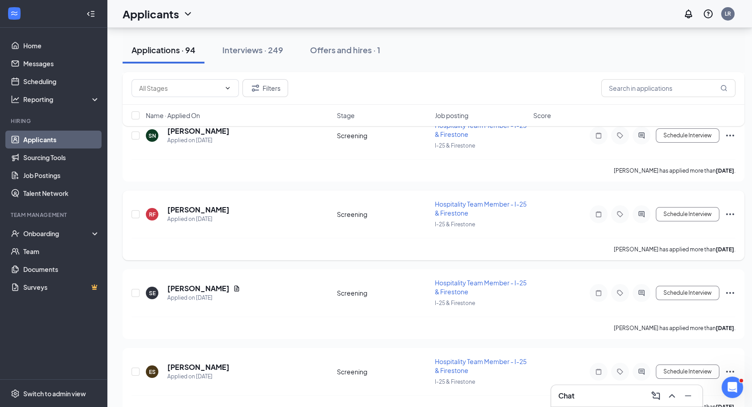
click at [210, 199] on div "RF Ryleigh Freemyer Applied on Sep 1 Screening Hospitality Team Member - I-25 &…" at bounding box center [433, 218] width 604 height 38
click at [209, 205] on h5 "Ryleigh Freemyer" at bounding box center [198, 210] width 62 height 10
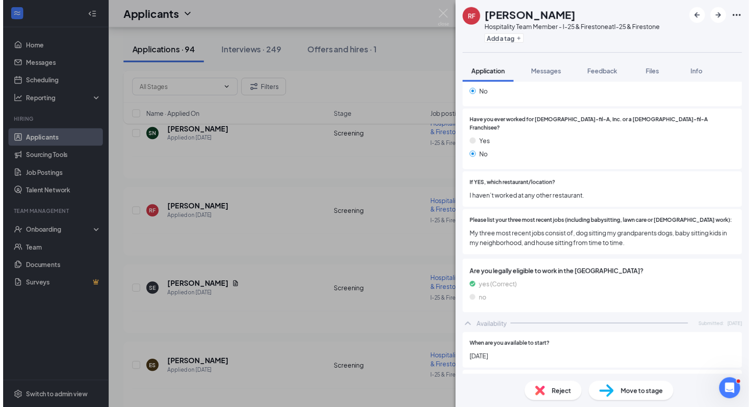
scroll to position [135, 0]
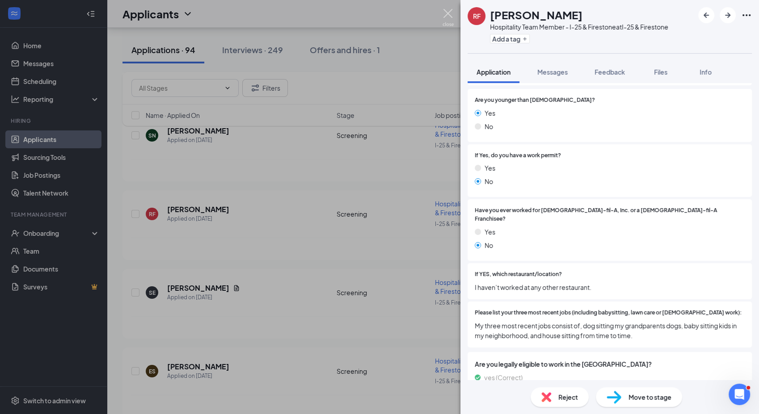
click at [447, 13] on img at bounding box center [448, 17] width 11 height 17
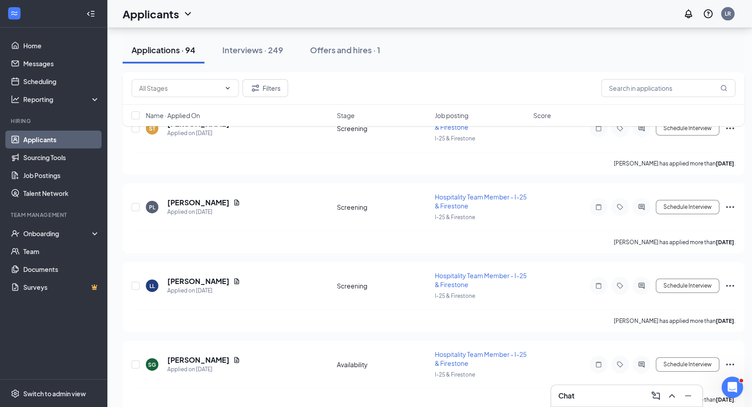
scroll to position [5541, 0]
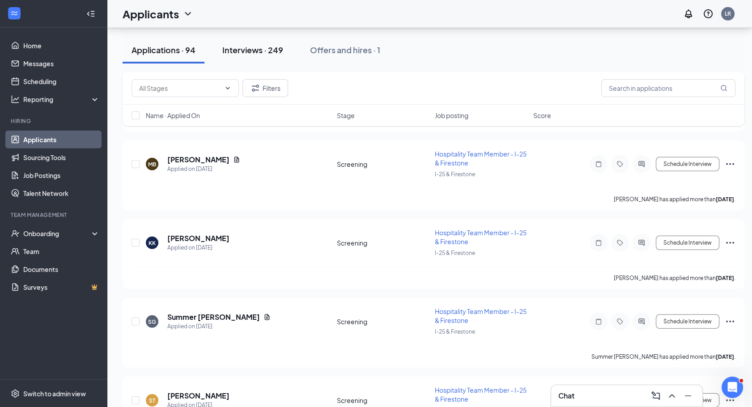
click at [270, 46] on div "Interviews · 249" at bounding box center [252, 49] width 61 height 11
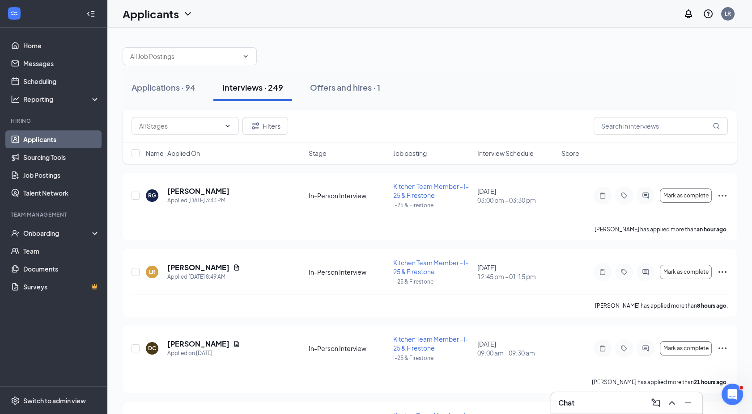
drag, startPoint x: 751, startPoint y: 81, endPoint x: 751, endPoint y: 103, distance: 21.5
click at [153, 88] on div "Applications · 94" at bounding box center [163, 87] width 64 height 11
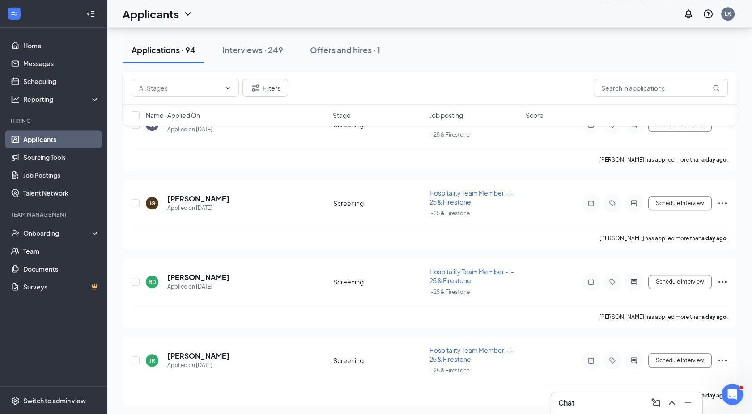
scroll to position [1339, 0]
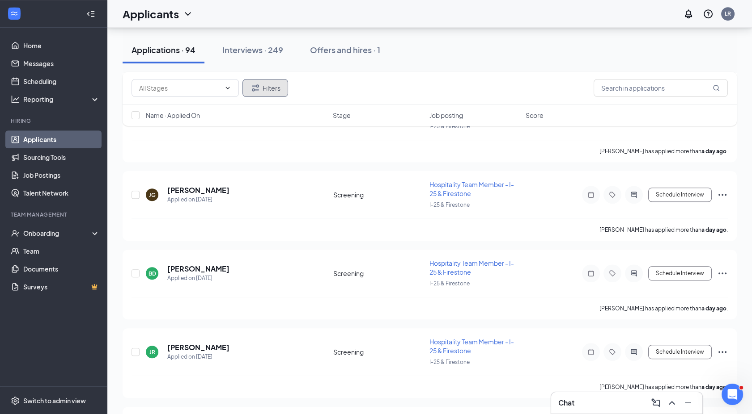
click at [261, 92] on button "Filters" at bounding box center [265, 88] width 46 height 18
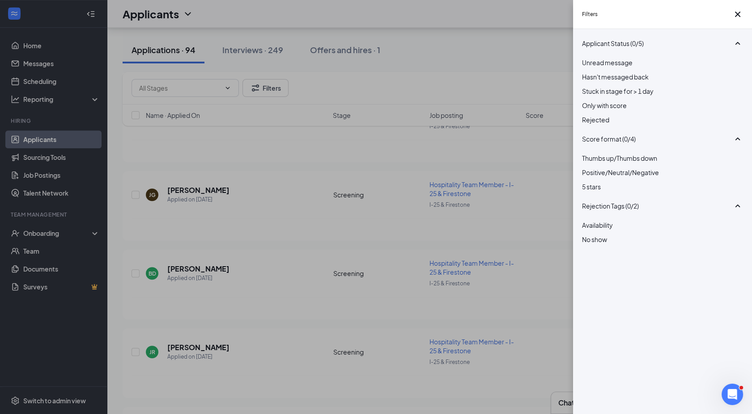
click at [587, 220] on div at bounding box center [662, 220] width 161 height 0
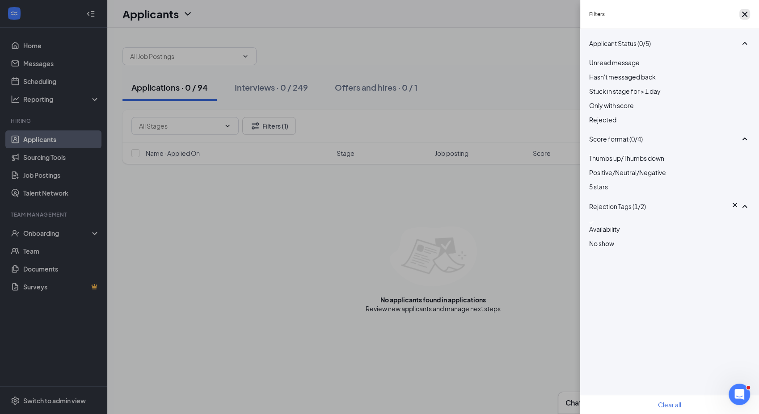
click at [743, 16] on icon "Cross" at bounding box center [745, 14] width 11 height 11
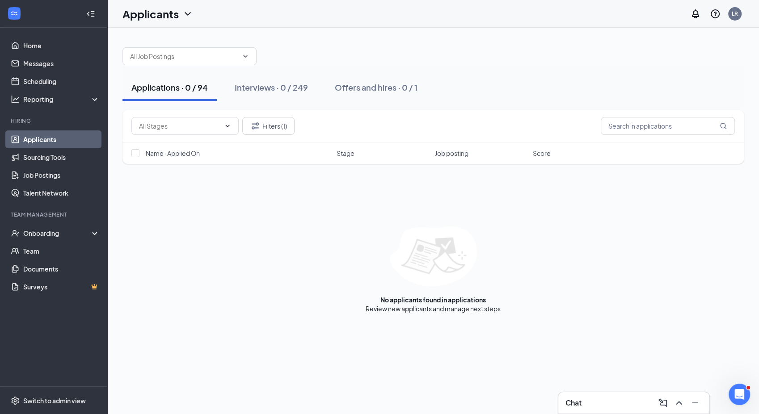
click at [178, 88] on div "Applications · 0 / 94" at bounding box center [169, 87] width 76 height 11
click at [260, 127] on icon "Filter" at bounding box center [255, 126] width 11 height 11
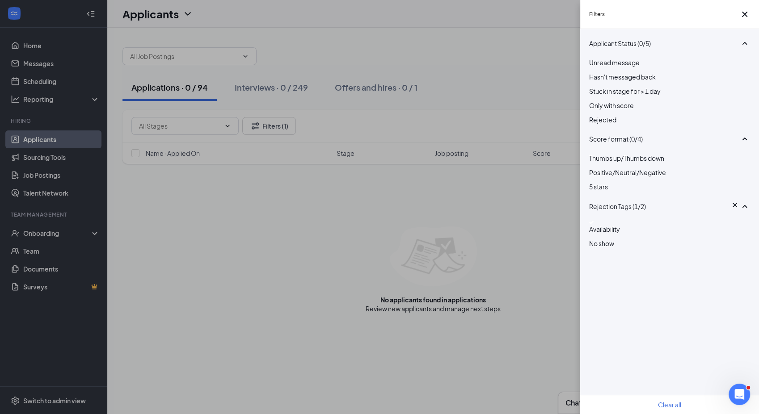
click at [593, 224] on img at bounding box center [591, 223] width 4 height 4
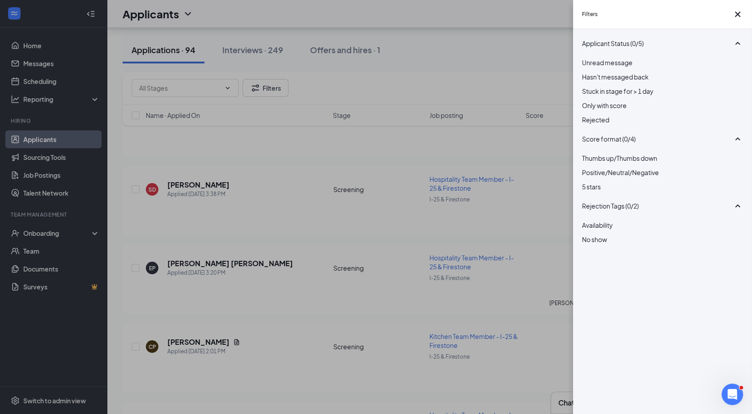
scroll to position [270, 0]
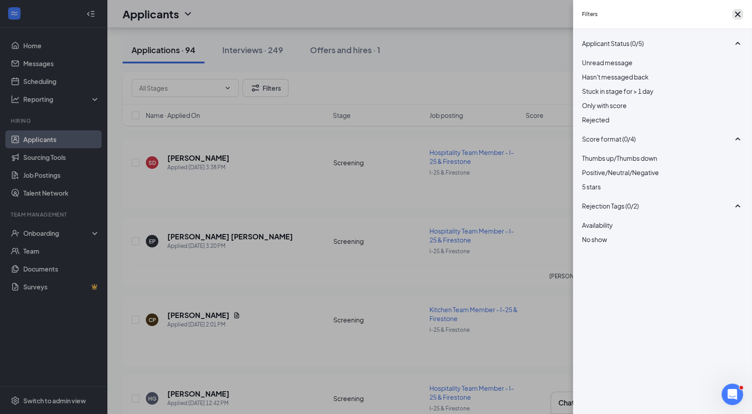
click at [732, 18] on icon "Cross" at bounding box center [737, 14] width 11 height 11
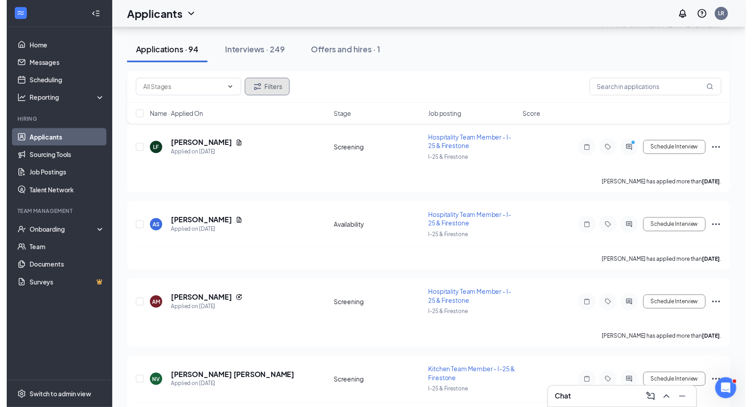
scroll to position [2798, 0]
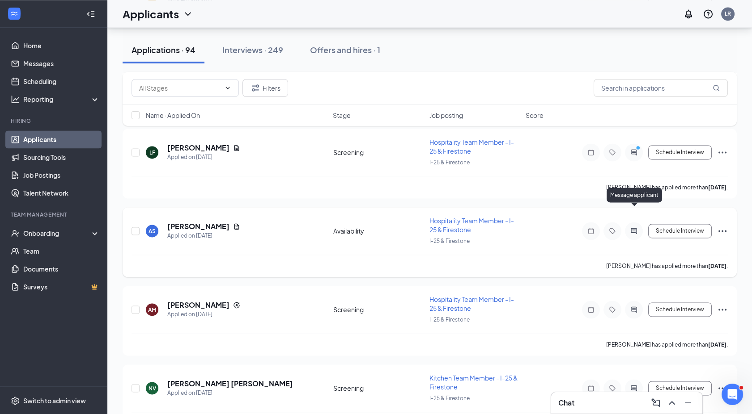
click at [634, 228] on icon "ActiveChat" at bounding box center [633, 231] width 11 height 7
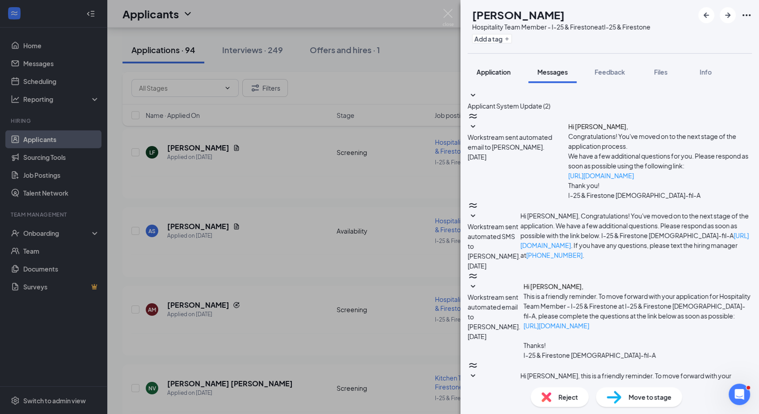
click at [491, 81] on button "Application" at bounding box center [494, 72] width 52 height 22
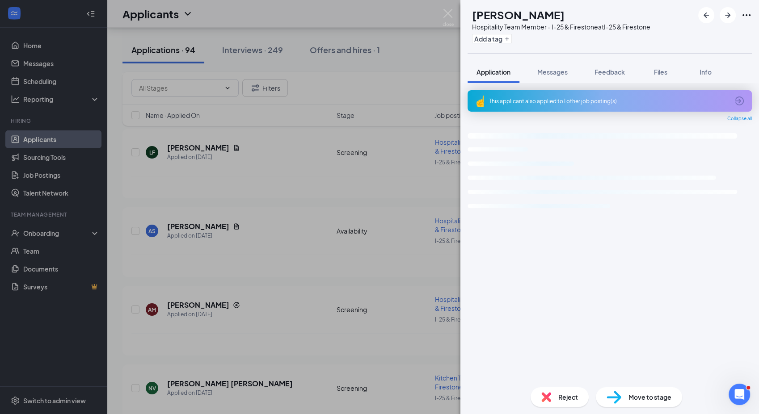
click at [578, 103] on div "This applicant also applied to 1 other job posting(s)" at bounding box center [609, 101] width 240 height 8
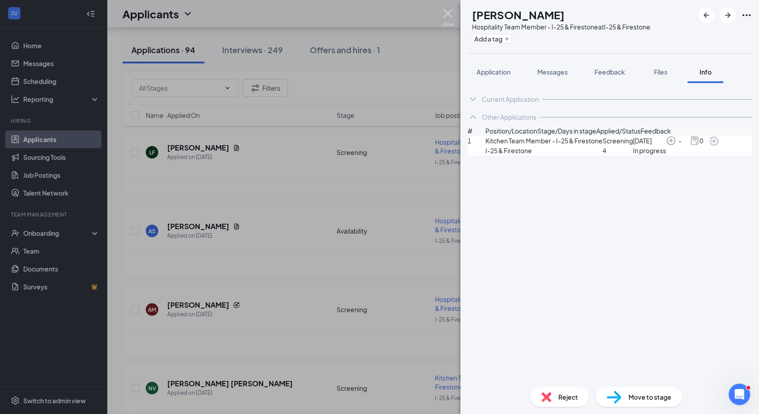
click at [443, 16] on img at bounding box center [448, 17] width 11 height 17
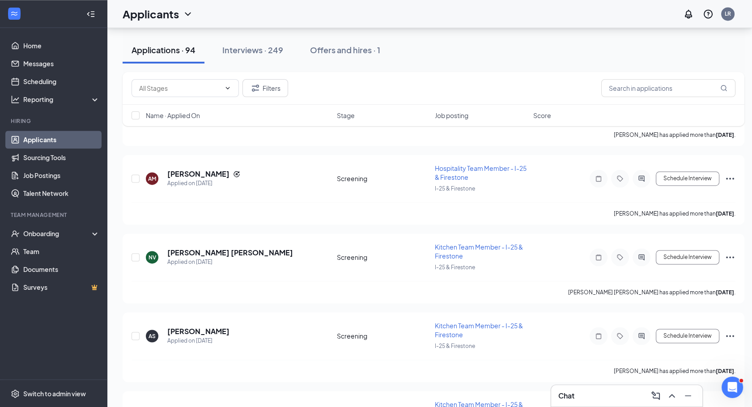
scroll to position [2935, 0]
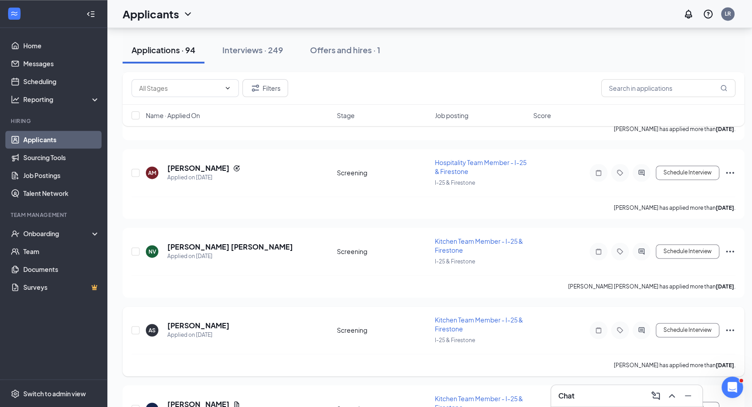
click at [468, 315] on div "Kitchen Team Member - I-25 & Firestone" at bounding box center [481, 324] width 93 height 18
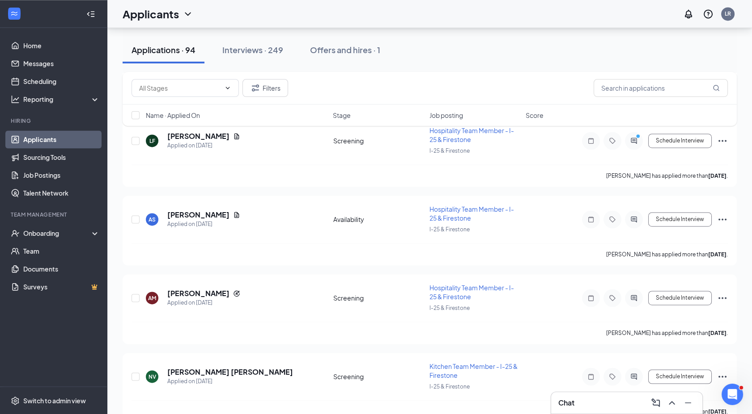
scroll to position [2815, 0]
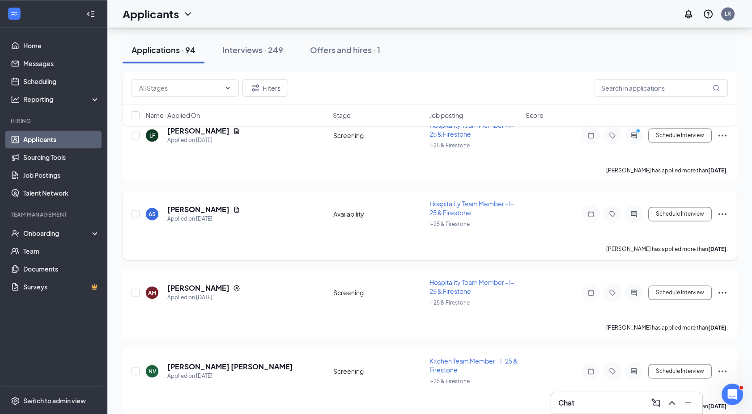
click at [724, 209] on icon "Ellipses" at bounding box center [722, 214] width 11 height 11
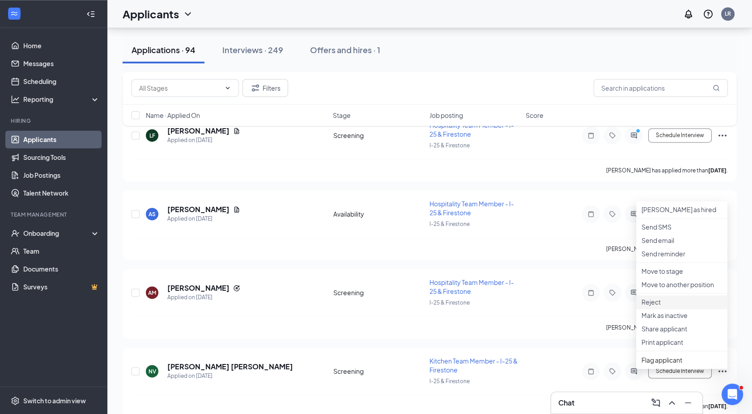
click at [648, 307] on p "Reject" at bounding box center [681, 302] width 80 height 9
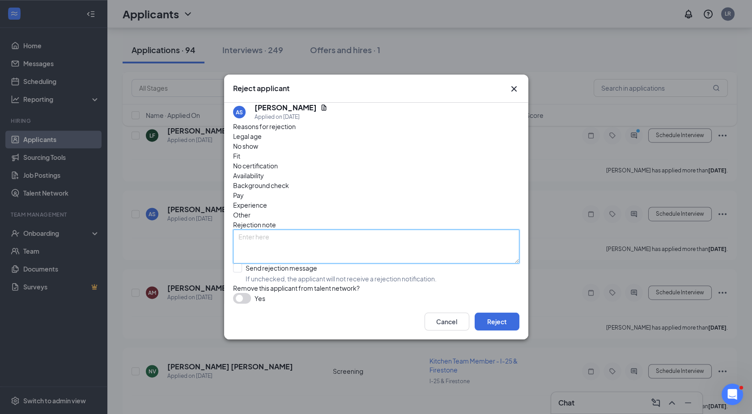
click at [253, 230] on textarea at bounding box center [376, 247] width 286 height 34
type textarea "duplicate application"
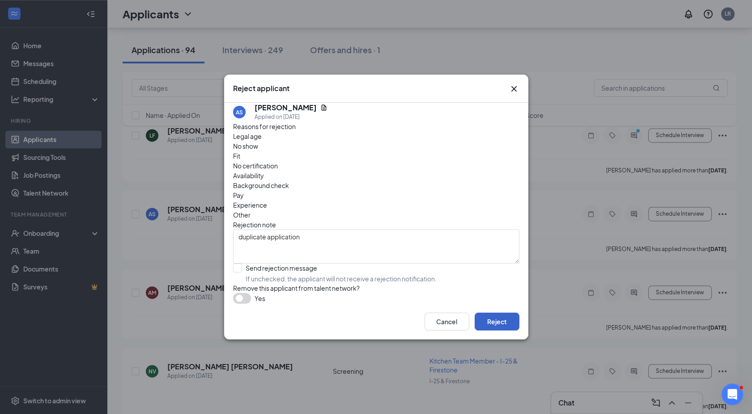
click at [503, 329] on button "Reject" at bounding box center [496, 322] width 45 height 18
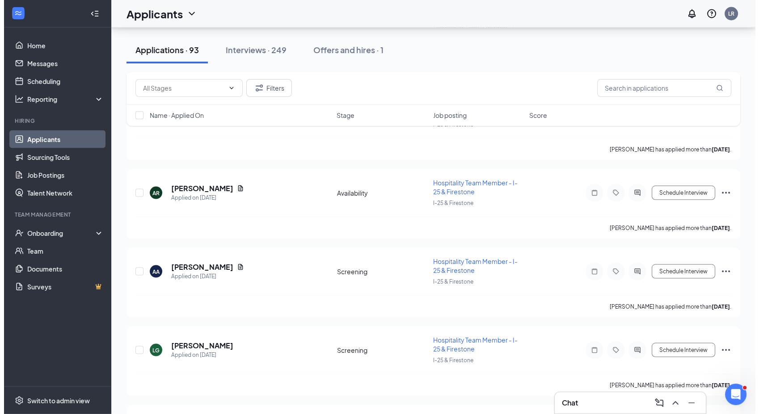
scroll to position [3443, 0]
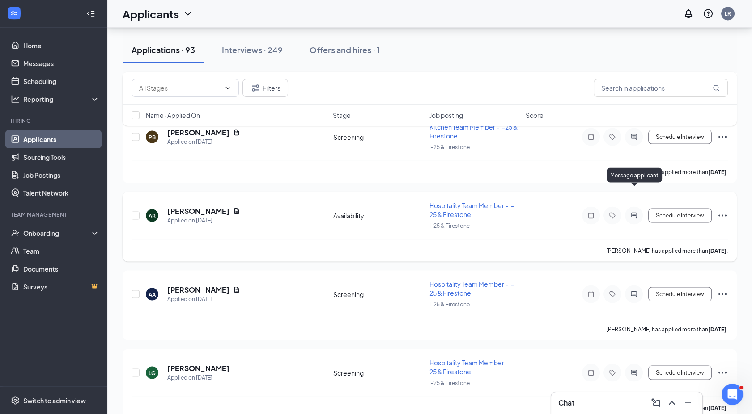
click at [629, 212] on icon "ActiveChat" at bounding box center [633, 215] width 11 height 7
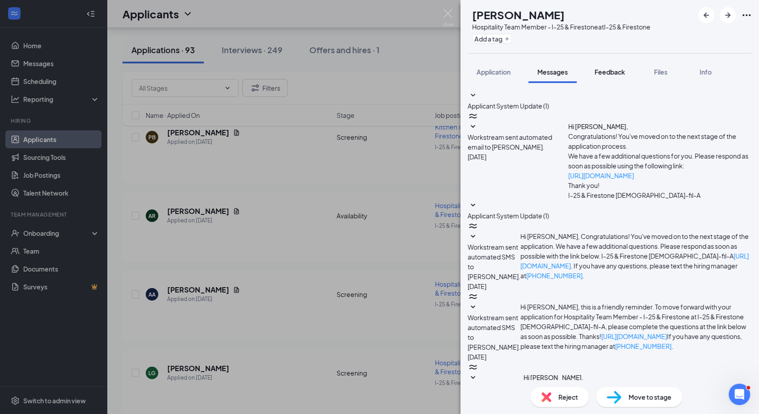
click at [606, 69] on span "Feedback" at bounding box center [610, 72] width 30 height 8
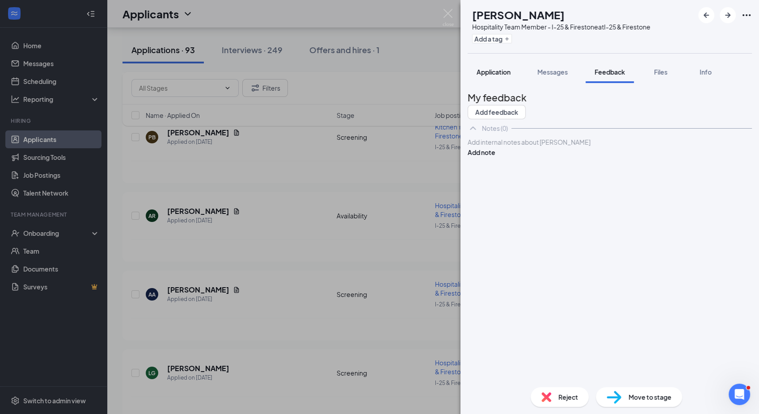
click at [493, 72] on span "Application" at bounding box center [494, 72] width 34 height 8
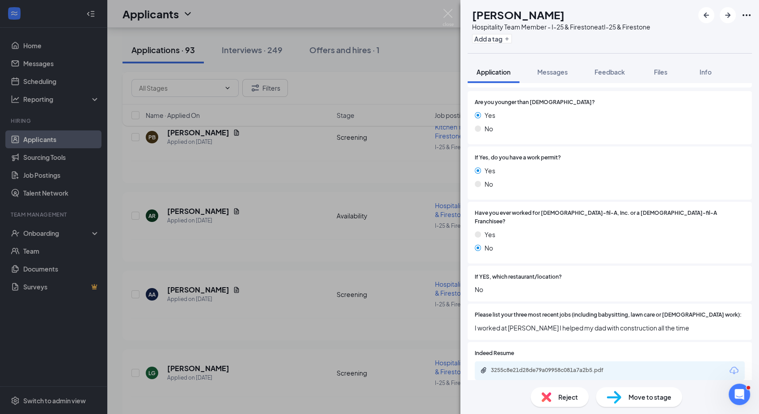
scroll to position [202, 0]
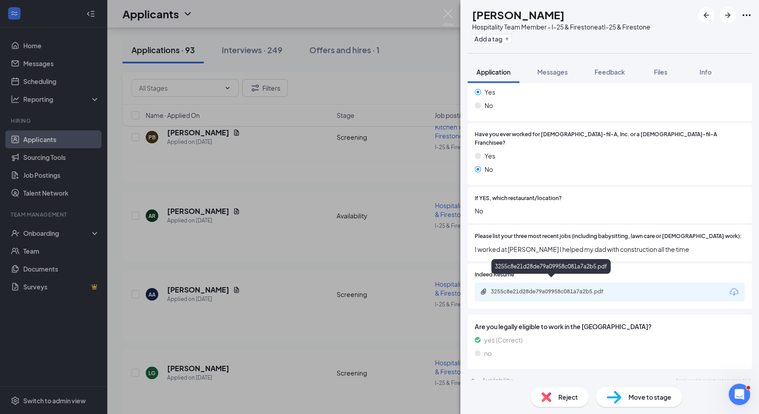
click at [596, 288] on div "3255c8e21d28de79a09958c081a7a2b5.pdf" at bounding box center [553, 291] width 125 height 7
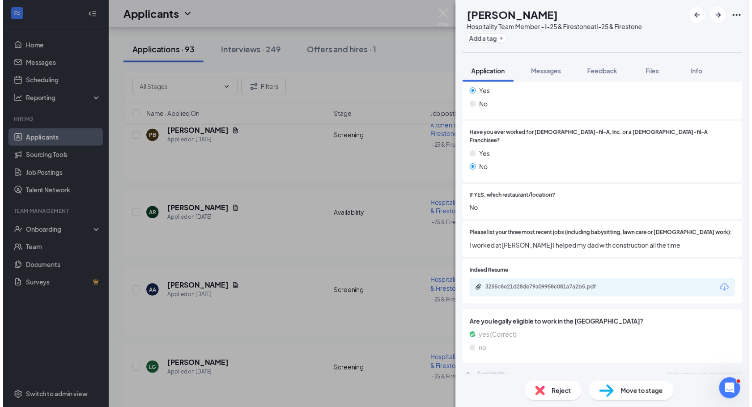
scroll to position [199, 0]
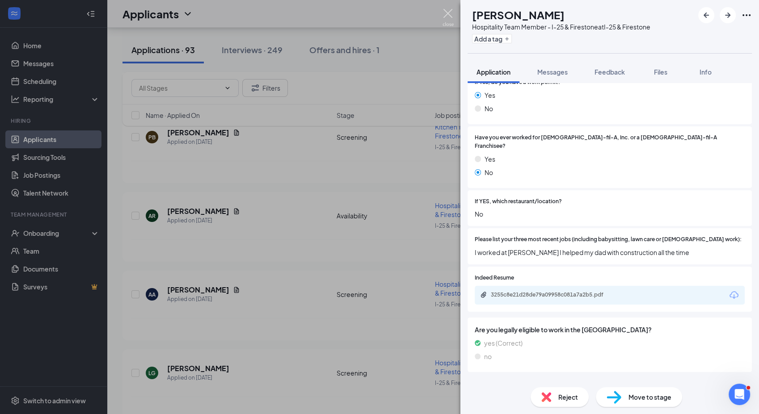
click at [445, 17] on img at bounding box center [448, 17] width 11 height 17
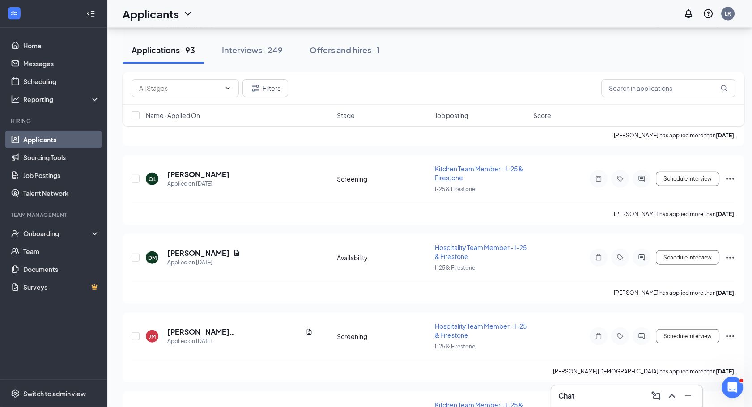
scroll to position [4194, 0]
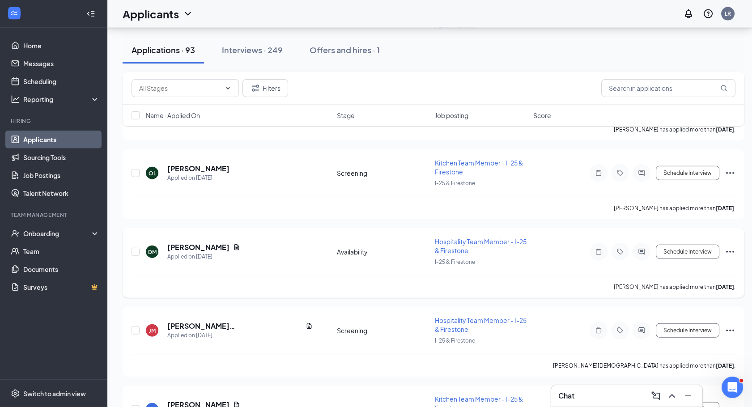
click at [730, 246] on icon "Ellipses" at bounding box center [729, 251] width 11 height 11
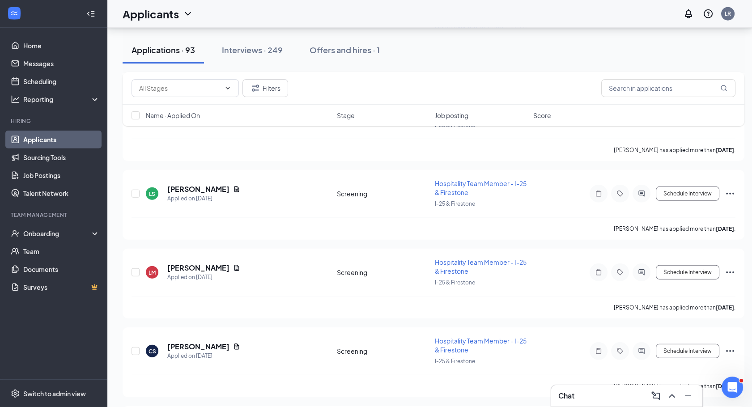
scroll to position [5238, 0]
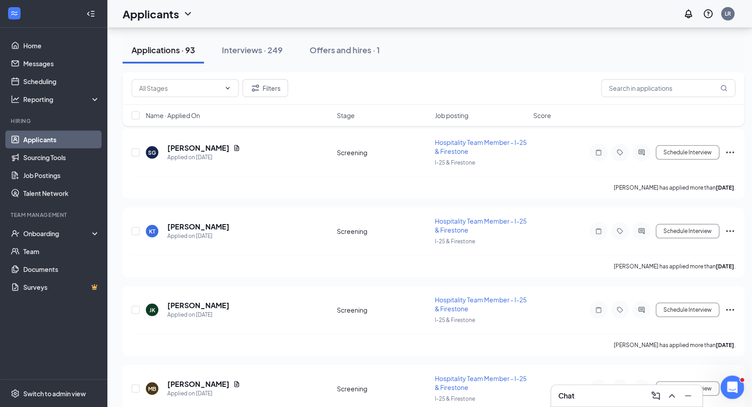
click at [734, 382] on icon "Open Intercom Messenger" at bounding box center [730, 386] width 15 height 15
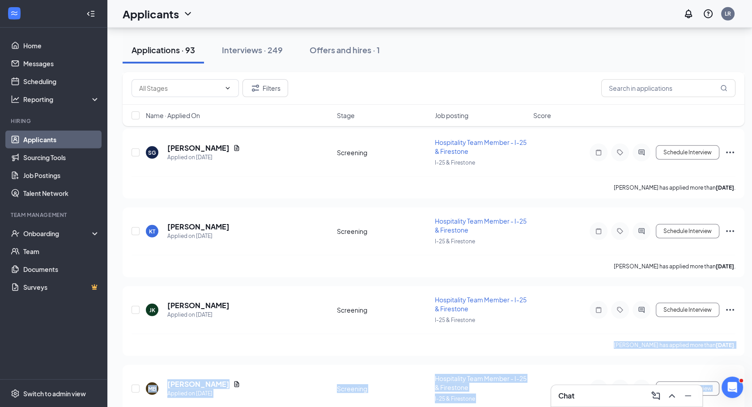
drag, startPoint x: 751, startPoint y: 374, endPoint x: 758, endPoint y: 258, distance: 115.6
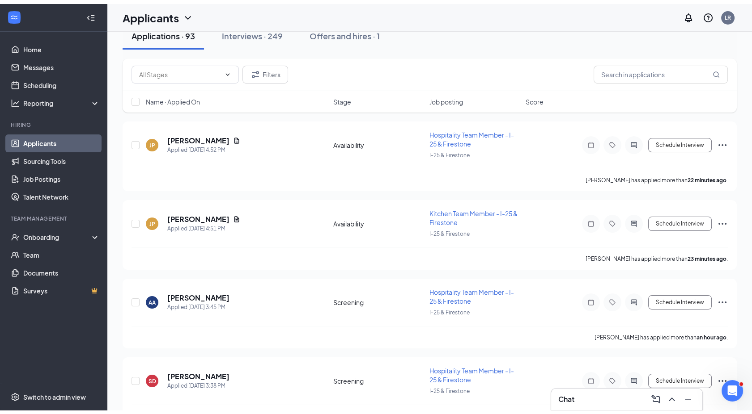
scroll to position [0, 0]
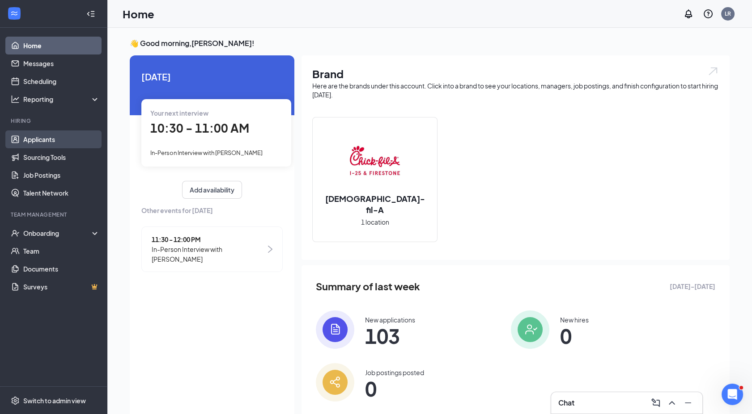
click at [49, 141] on link "Applicants" at bounding box center [61, 140] width 76 height 18
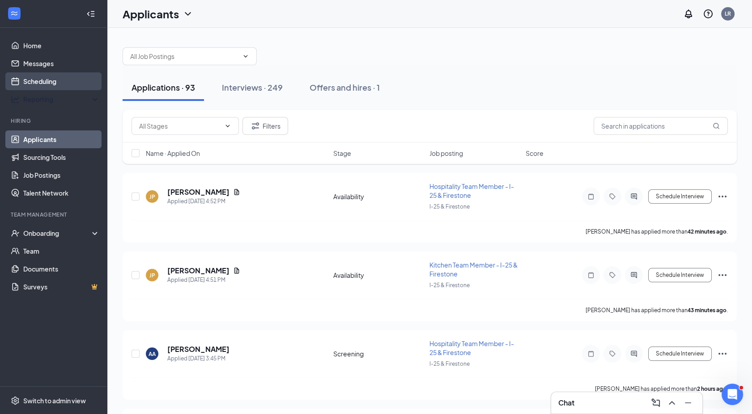
click at [55, 88] on link "Scheduling" at bounding box center [61, 81] width 76 height 18
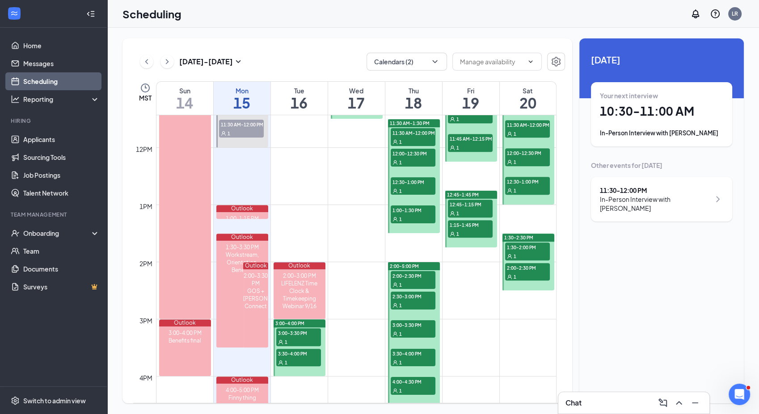
scroll to position [659, 0]
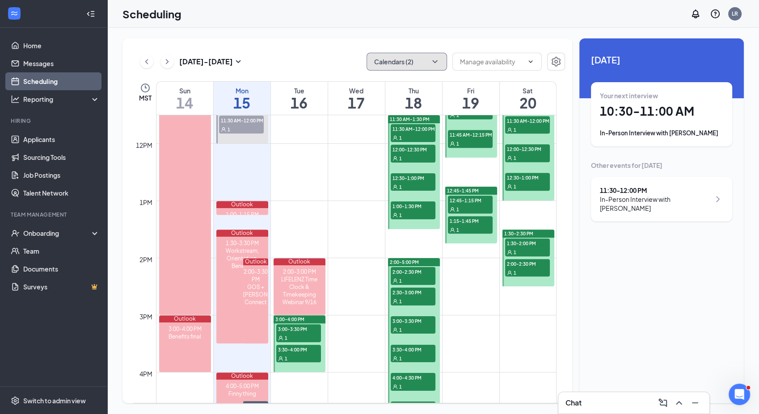
click at [421, 59] on button "Calendars (2)" at bounding box center [407, 62] width 80 height 18
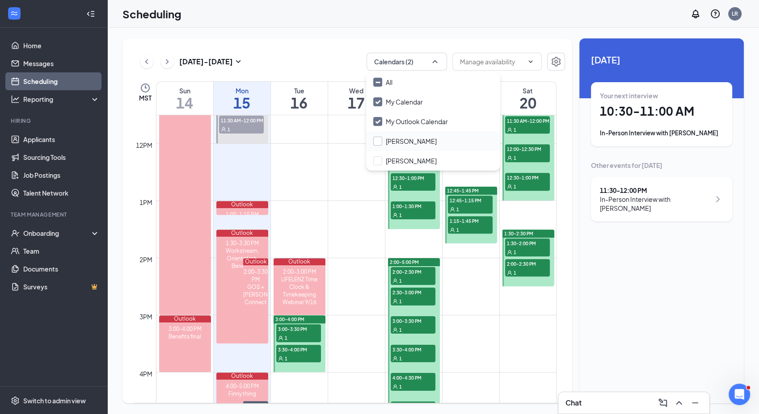
click at [378, 144] on input "[PERSON_NAME]" at bounding box center [404, 141] width 63 height 9
checkbox input "true"
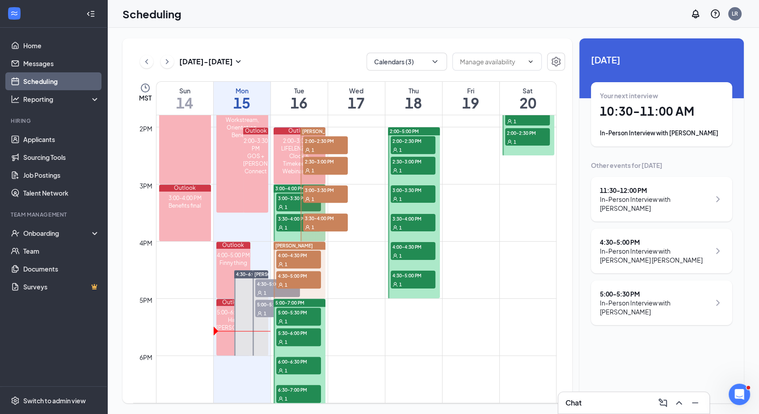
scroll to position [796, 0]
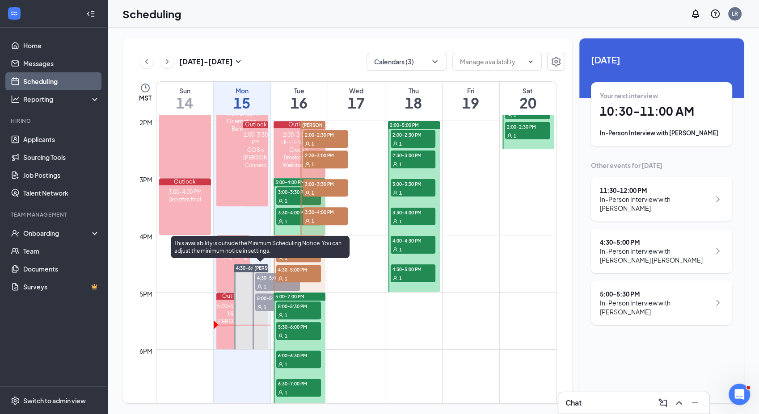
click at [268, 280] on span "4:30-5:00 PM" at bounding box center [277, 277] width 45 height 9
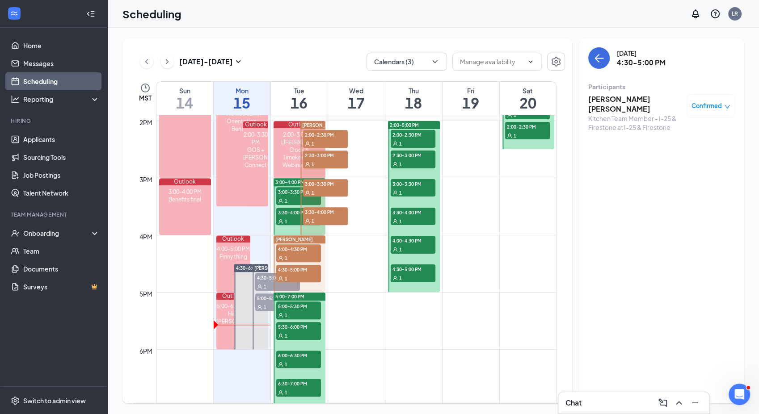
click at [605, 102] on h3 "[PERSON_NAME] [PERSON_NAME]" at bounding box center [635, 104] width 94 height 20
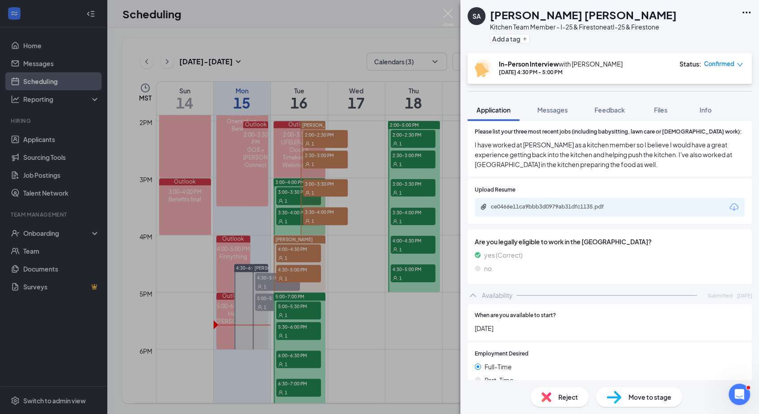
scroll to position [330, 0]
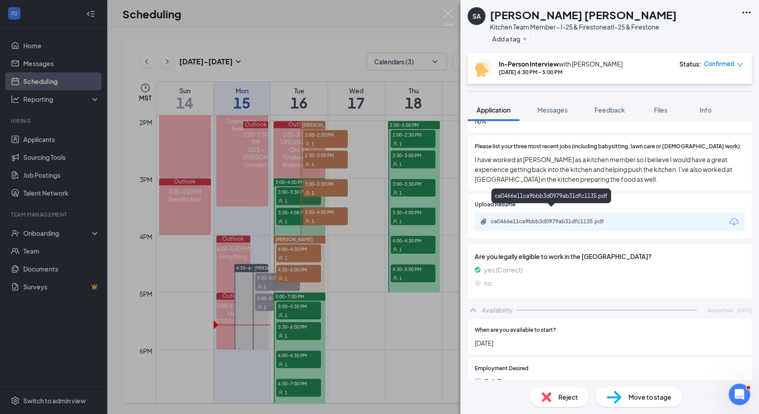
click div "ce0466e11ca9bbb3d0979ab31dfc1135.pdf"
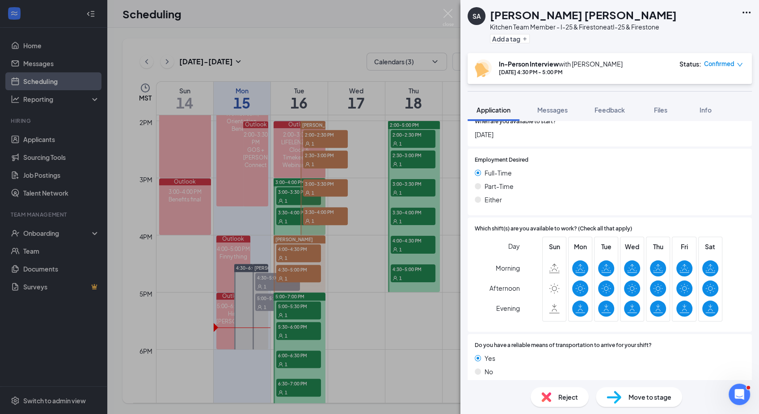
scroll to position [536, 0]
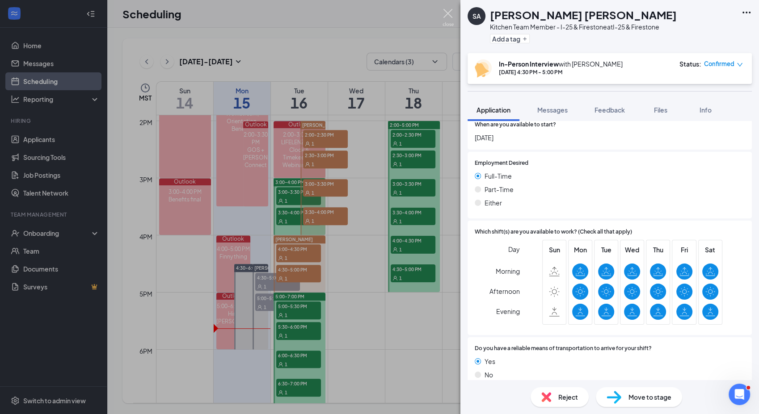
click img
